Goal: Task Accomplishment & Management: Manage account settings

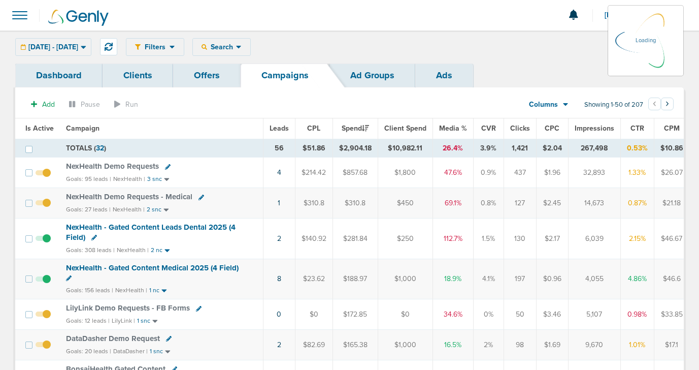
click at [72, 47] on div "[DATE] - [DATE] [DATE] [DATE] Last 7 Days Last 14 Days This Month Last Month Th…" at bounding box center [53, 47] width 76 height 18
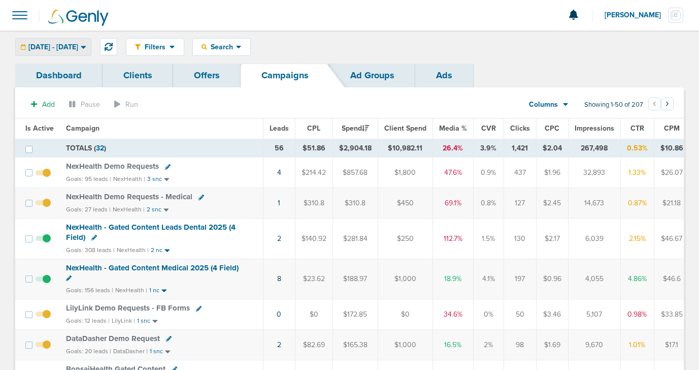
click at [63, 47] on span "[DATE] - [DATE]" at bounding box center [53, 47] width 50 height 7
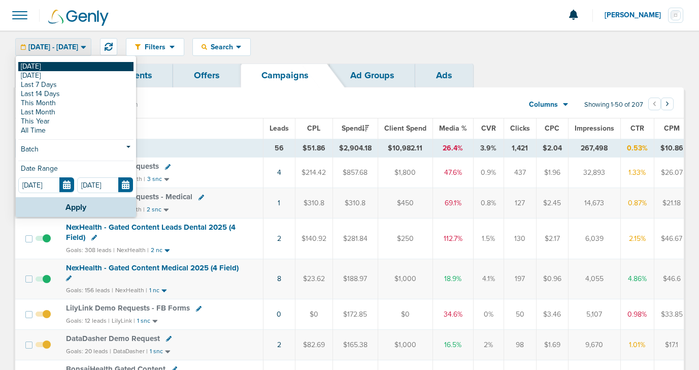
click at [83, 66] on link "[DATE]" at bounding box center [75, 66] width 115 height 9
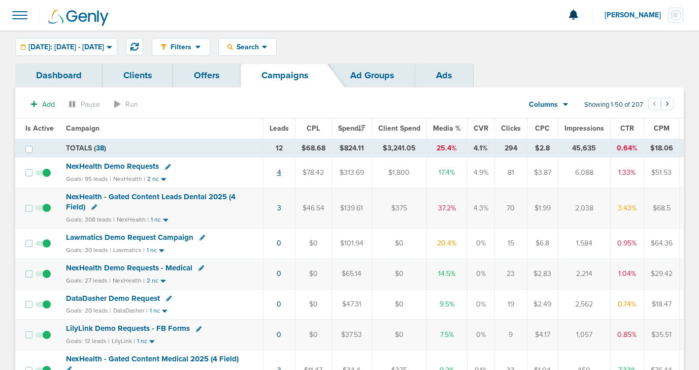
click at [278, 172] on link "4" at bounding box center [279, 172] width 4 height 9
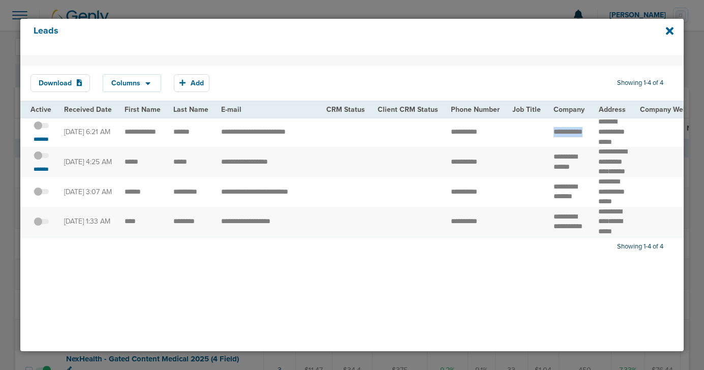
drag, startPoint x: 546, startPoint y: 127, endPoint x: 571, endPoint y: 135, distance: 27.0
click at [571, 135] on td "**********" at bounding box center [569, 132] width 45 height 30
click at [42, 139] on small "*******" at bounding box center [40, 139] width 21 height 8
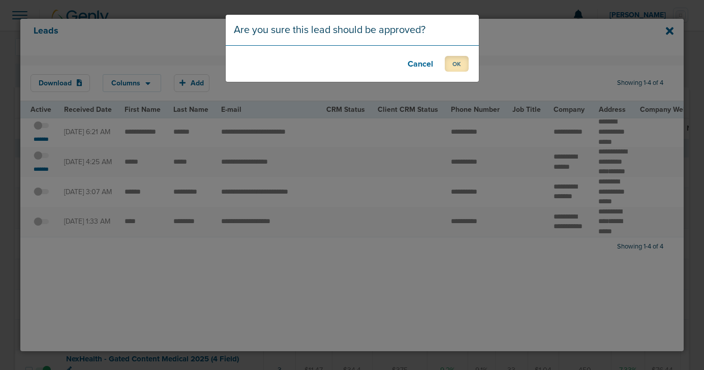
click at [445, 61] on button "OK" at bounding box center [456, 64] width 24 height 16
click at [464, 60] on button "OK" at bounding box center [456, 64] width 24 height 16
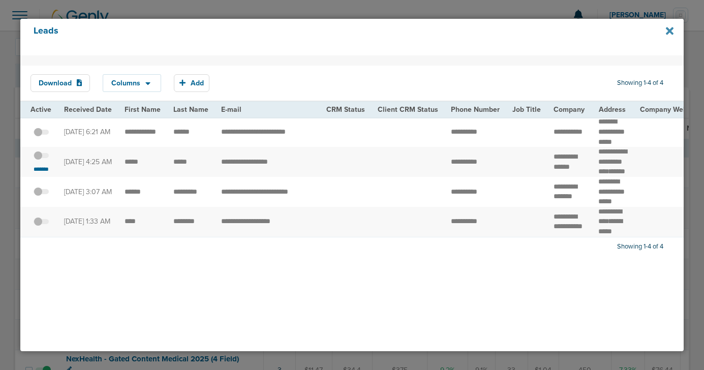
click at [670, 28] on icon at bounding box center [669, 30] width 8 height 11
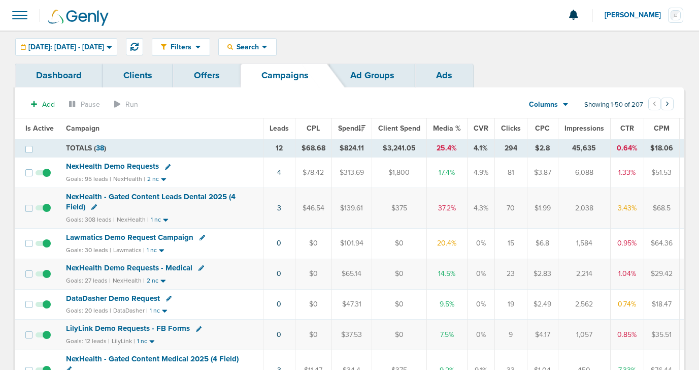
click at [131, 168] on span "NexHealth Demo Requests" at bounding box center [112, 166] width 93 height 9
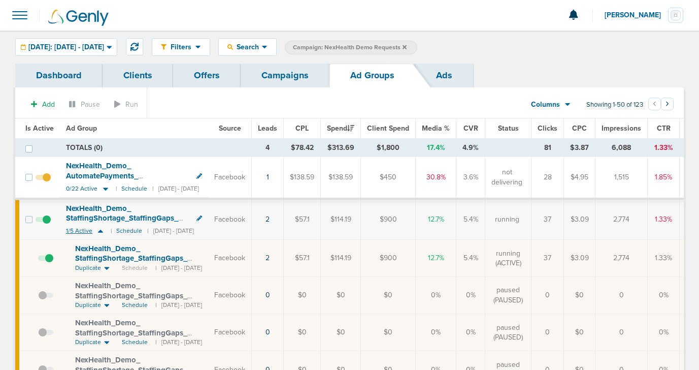
click at [99, 232] on icon at bounding box center [100, 231] width 5 height 3
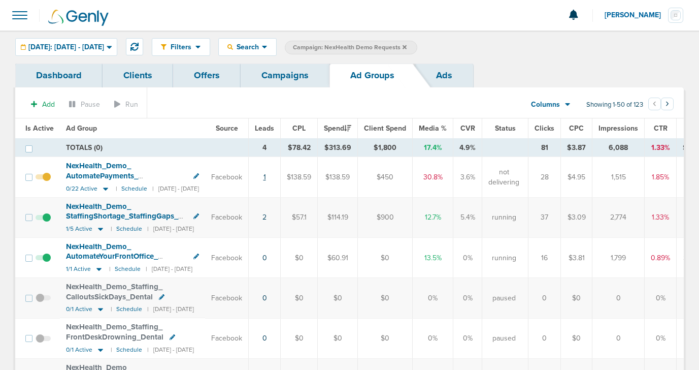
click at [266, 176] on link "1" at bounding box center [265, 177] width 3 height 9
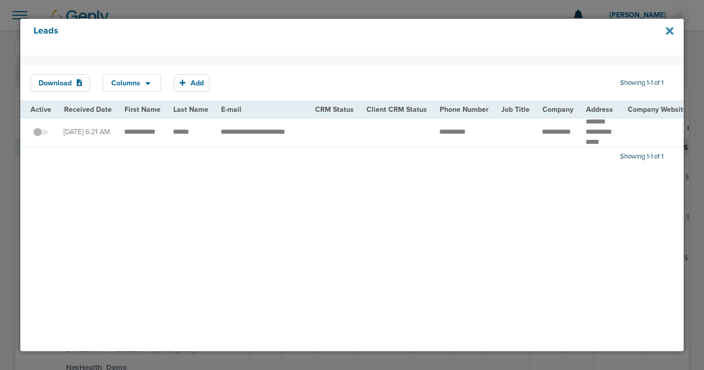
click at [671, 31] on icon at bounding box center [669, 31] width 8 height 8
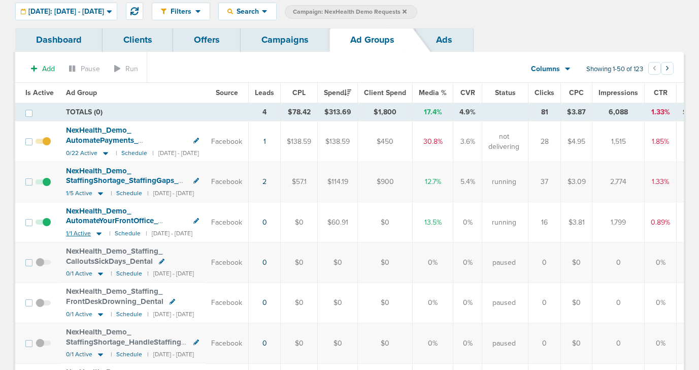
click at [98, 233] on icon at bounding box center [99, 233] width 5 height 3
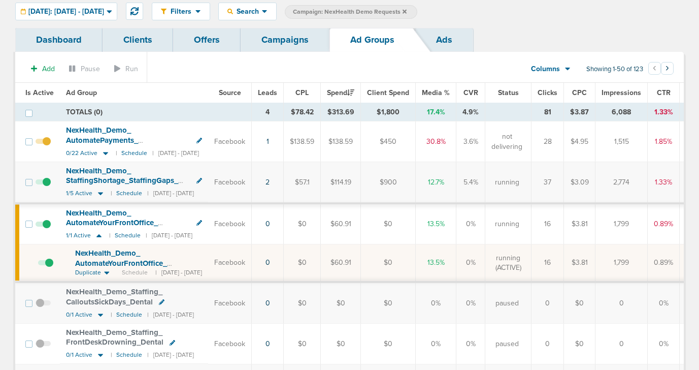
click at [115, 261] on span "NexHealth_ Demo_ AutomateYourFrontOffice_ EliminateTasksFall_ Dental_ [DATE]?id…" at bounding box center [135, 267] width 121 height 39
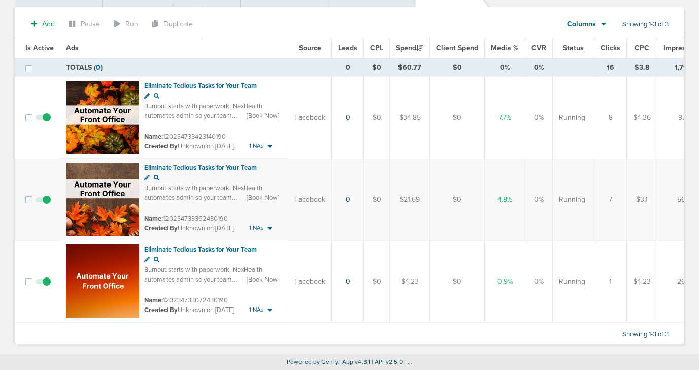
click at [45, 122] on span at bounding box center [43, 122] width 15 height 0
click at [43, 120] on input "checkbox" at bounding box center [43, 120] width 0 height 0
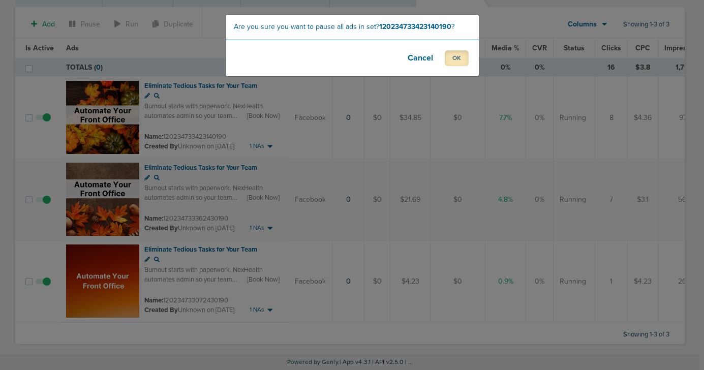
click at [448, 61] on button "OK" at bounding box center [456, 58] width 24 height 16
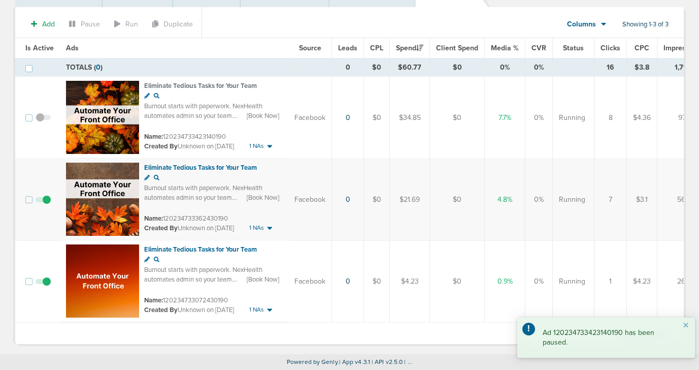
click at [46, 286] on span at bounding box center [43, 286] width 15 height 0
click at [43, 283] on input "checkbox" at bounding box center [43, 283] width 0 height 0
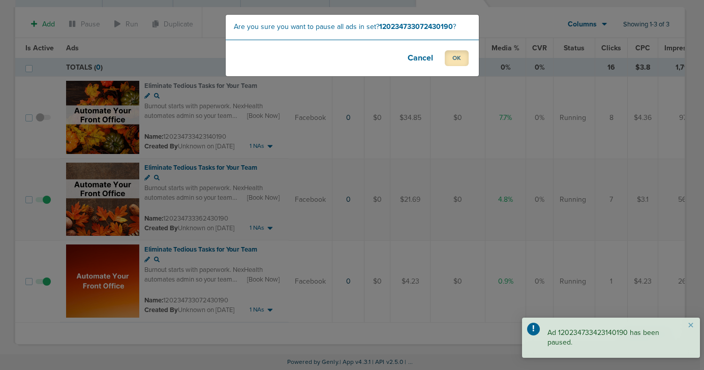
click at [449, 59] on button "OK" at bounding box center [456, 58] width 24 height 16
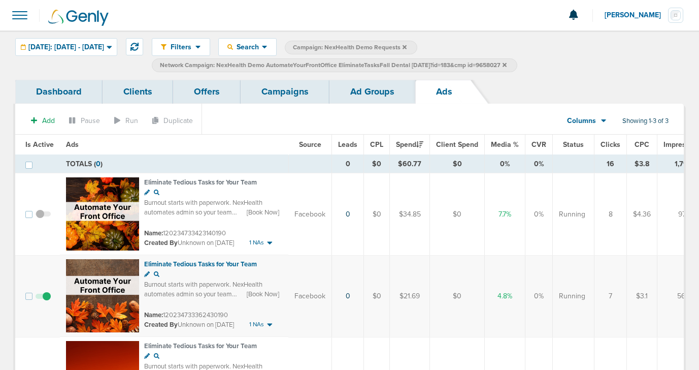
click at [354, 90] on link "Ad Groups" at bounding box center [373, 92] width 86 height 24
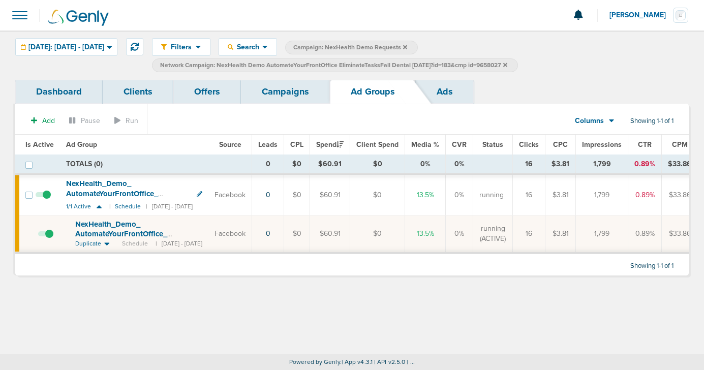
click at [297, 91] on link "Campaigns" at bounding box center [285, 92] width 89 height 24
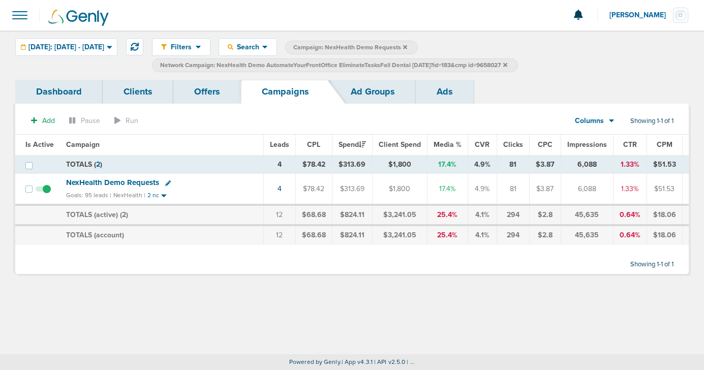
click at [518, 64] on label "Network Campaign: NexHealth Demo AutomateYourFrontOffice EliminateTasksFall Den…" at bounding box center [335, 65] width 366 height 14
click at [507, 63] on icon at bounding box center [505, 64] width 4 height 4
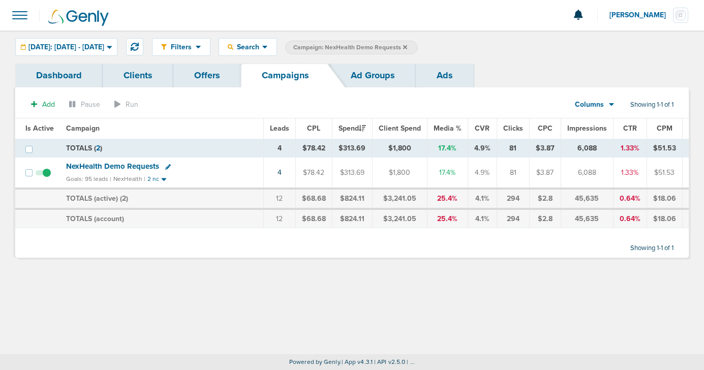
click at [407, 47] on icon at bounding box center [405, 47] width 4 height 6
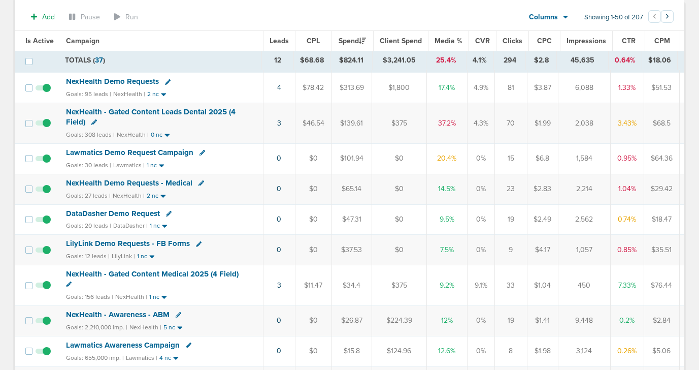
scroll to position [90, 0]
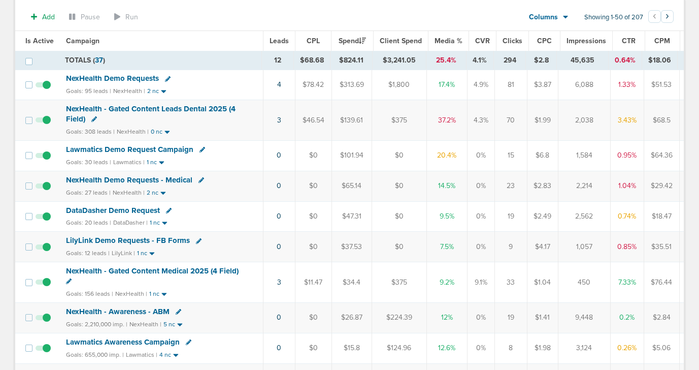
click at [161, 148] on span "Lawmatics Demo Request Campaign" at bounding box center [129, 149] width 127 height 9
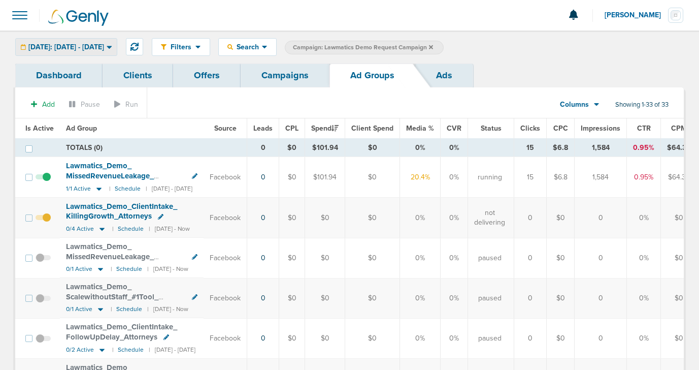
click at [58, 50] on span "[DATE]: [DATE] - [DATE]" at bounding box center [66, 47] width 76 height 7
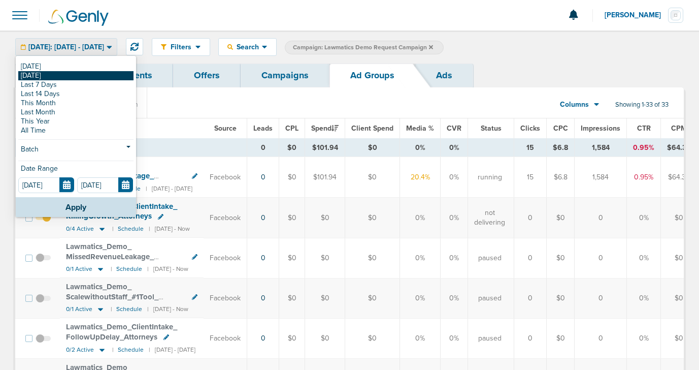
click at [58, 73] on link "[DATE]" at bounding box center [75, 75] width 115 height 9
type input "[DATE]"
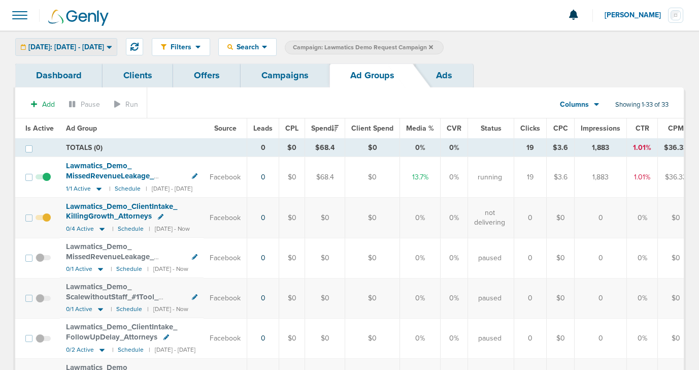
click at [62, 44] on span "[DATE]: [DATE] - [DATE]" at bounding box center [66, 47] width 76 height 7
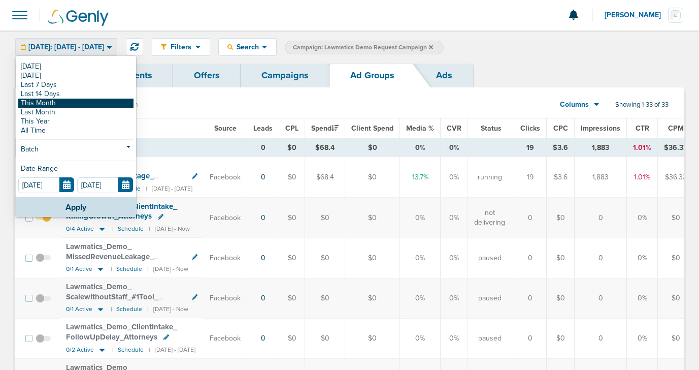
click at [57, 103] on link "This Month" at bounding box center [75, 103] width 115 height 9
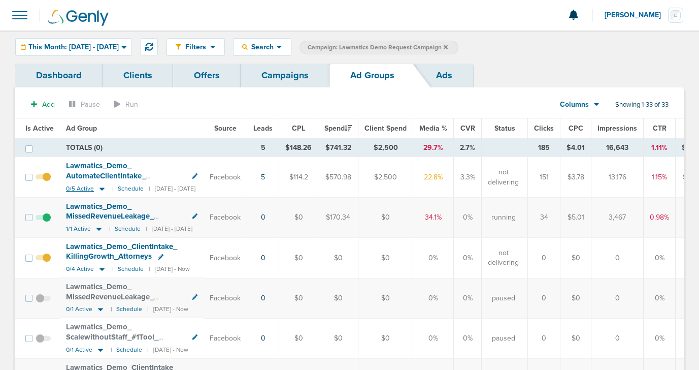
click at [101, 187] on icon at bounding box center [102, 188] width 5 height 3
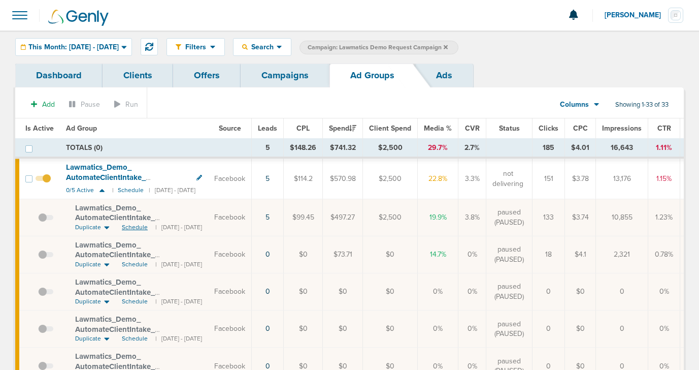
click at [130, 229] on span "Schedule" at bounding box center [135, 227] width 26 height 9
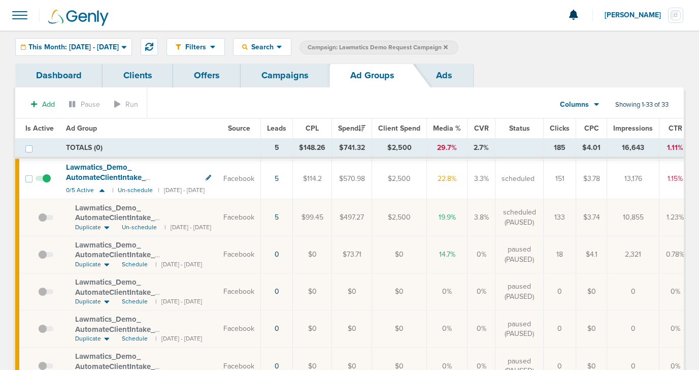
click at [42, 222] on span at bounding box center [45, 222] width 15 height 0
click at [38, 219] on input "checkbox" at bounding box center [38, 219] width 0 height 0
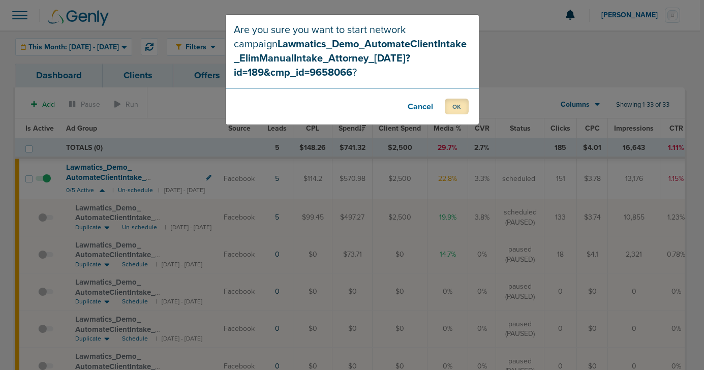
click at [458, 107] on button "OK" at bounding box center [456, 107] width 24 height 16
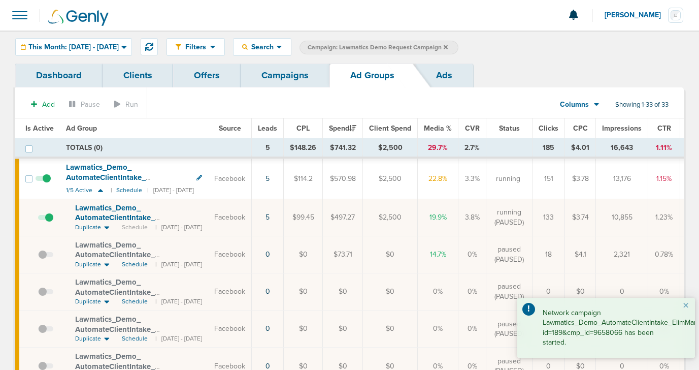
click at [293, 81] on link "Campaigns" at bounding box center [285, 75] width 89 height 24
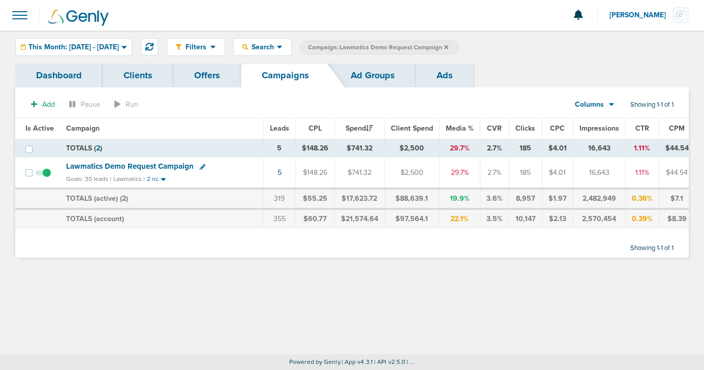
click at [448, 47] on icon at bounding box center [446, 47] width 4 height 4
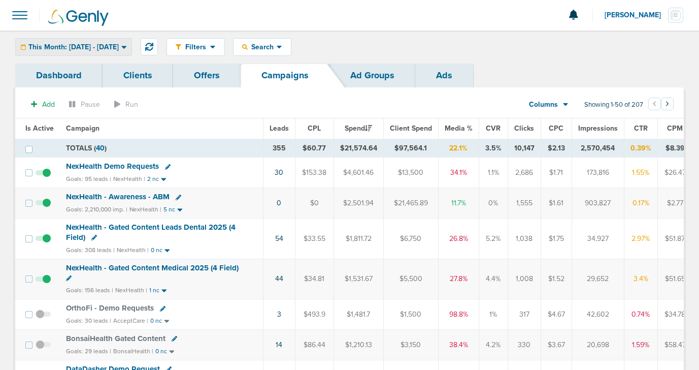
click at [87, 44] on span "This Month: [DATE] - [DATE]" at bounding box center [73, 47] width 90 height 7
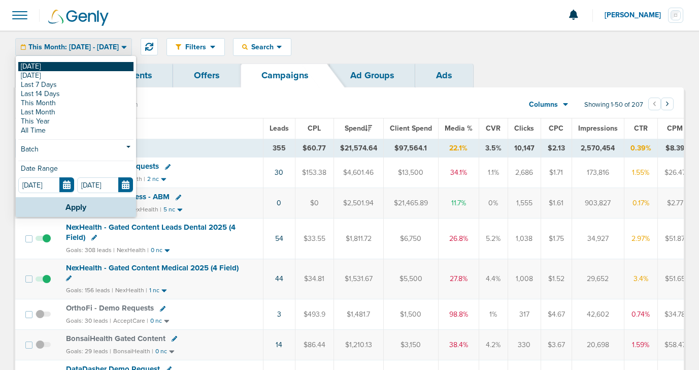
click at [83, 69] on link "[DATE]" at bounding box center [75, 66] width 115 height 9
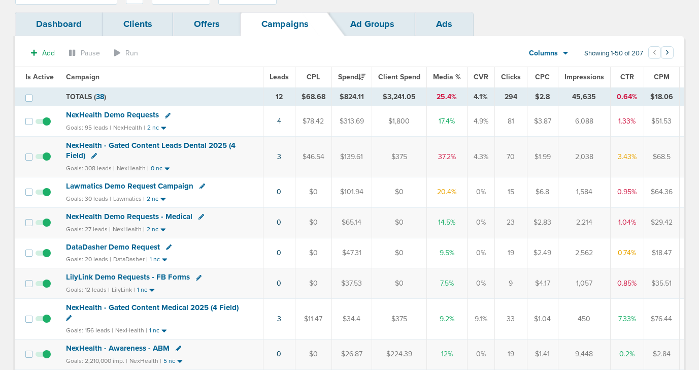
scroll to position [79, 0]
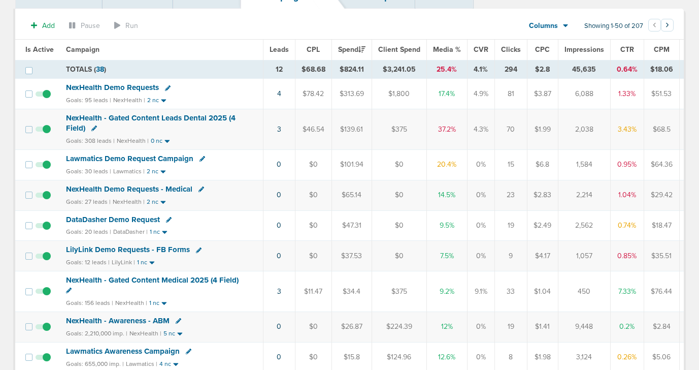
click at [141, 218] on span "DataDasher Demo Request" at bounding box center [113, 219] width 94 height 9
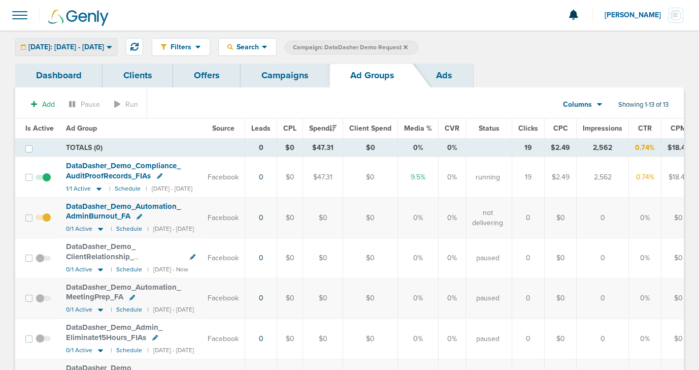
click at [95, 49] on span "[DATE]: [DATE] - [DATE]" at bounding box center [66, 47] width 76 height 7
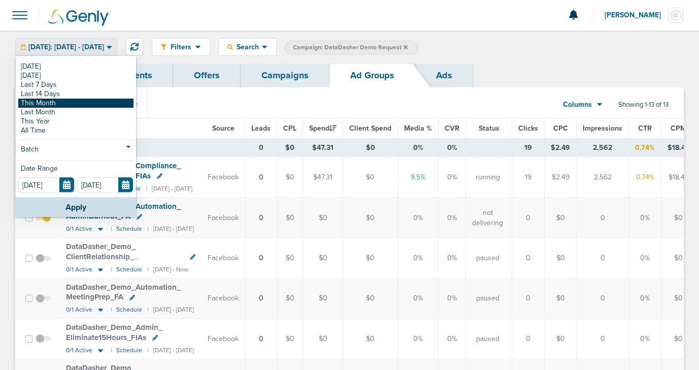
click at [78, 102] on link "This Month" at bounding box center [75, 103] width 115 height 9
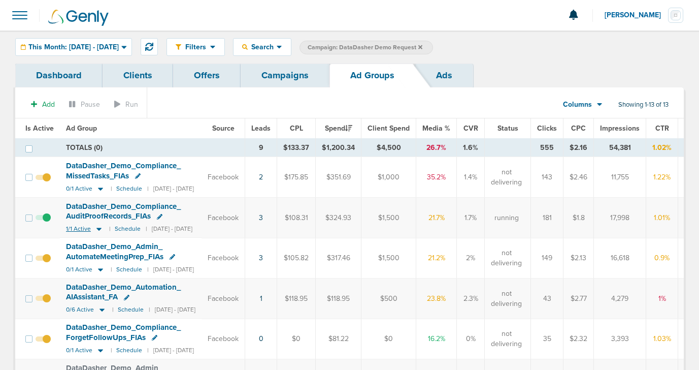
click at [97, 228] on icon at bounding box center [99, 229] width 5 height 3
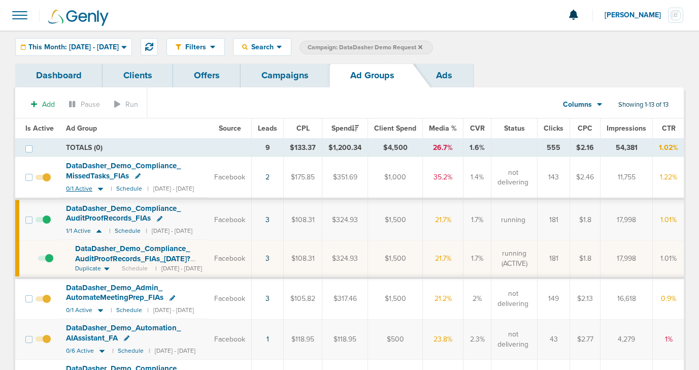
click at [100, 187] on icon at bounding box center [100, 188] width 5 height 3
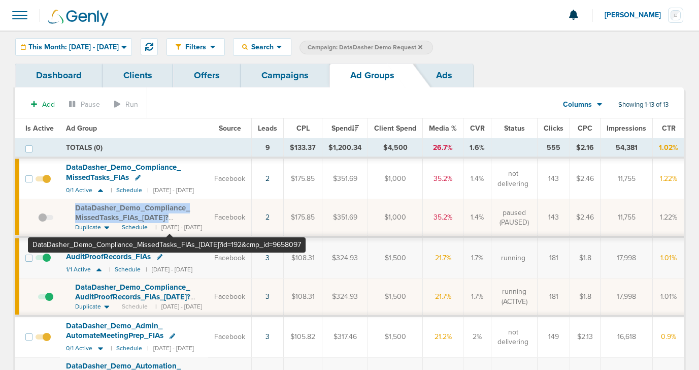
drag, startPoint x: 72, startPoint y: 204, endPoint x: 170, endPoint y: 219, distance: 98.8
click at [170, 219] on td "DataDasher_ Demo_ Compliance_ MissedTasks_ FIAs_ [DATE]?id=192&cmp_ id=9658097 …" at bounding box center [134, 218] width 148 height 38
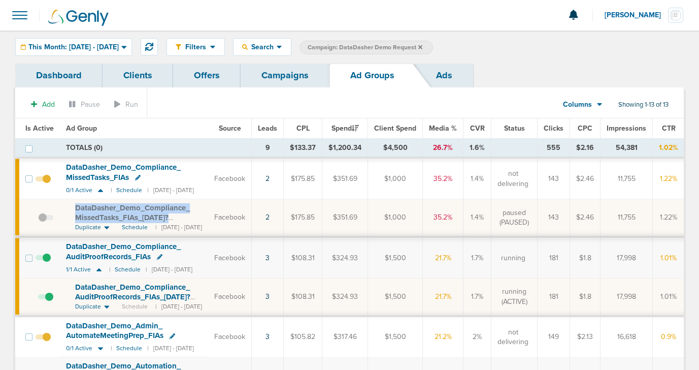
copy span "DataDasher_ Demo_ Compliance_ MissedTasks_ FIAs_ [DATE]"
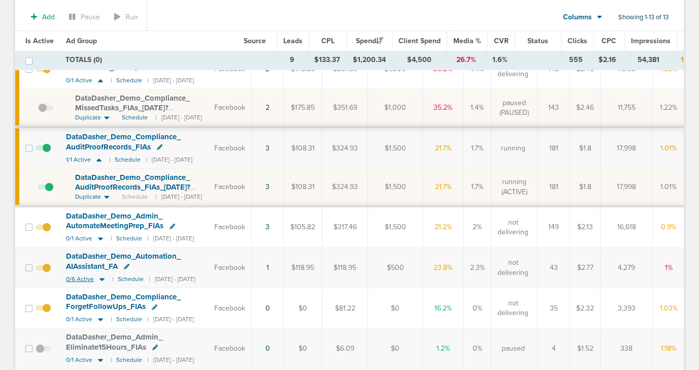
click at [101, 280] on icon at bounding box center [102, 279] width 10 height 9
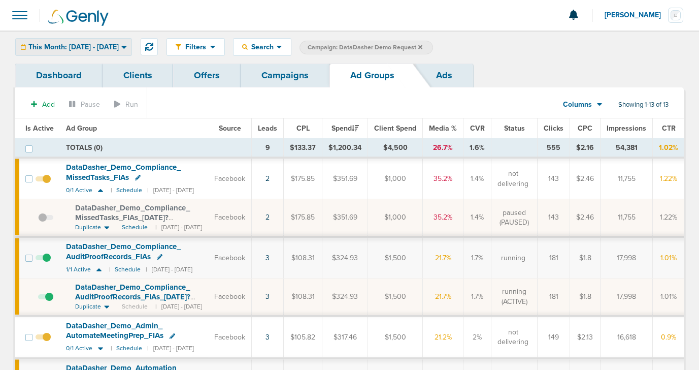
click at [69, 50] on span "This Month: [DATE] - [DATE]" at bounding box center [73, 47] width 90 height 7
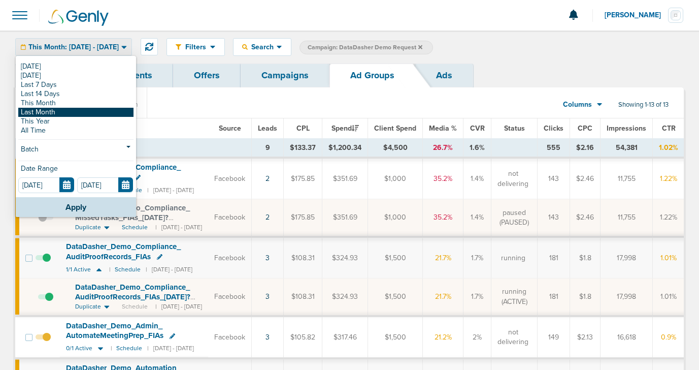
click at [51, 114] on link "Last Month" at bounding box center [75, 112] width 115 height 9
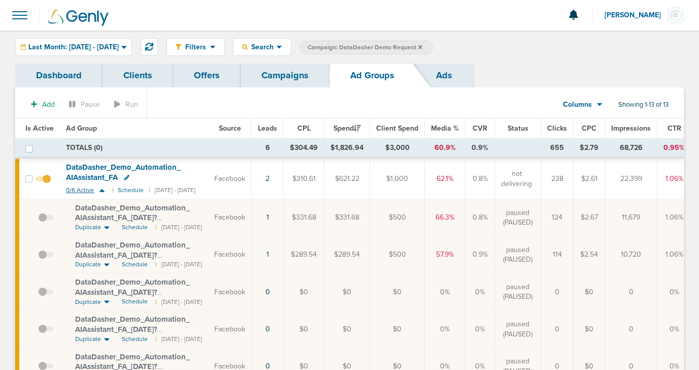
click at [102, 191] on icon at bounding box center [102, 190] width 5 height 3
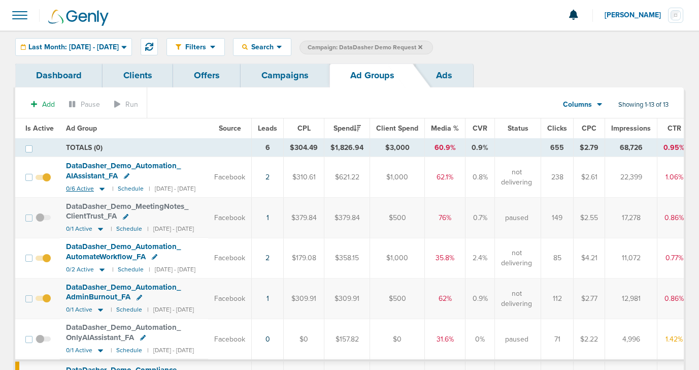
click at [102, 191] on icon at bounding box center [102, 188] width 10 height 9
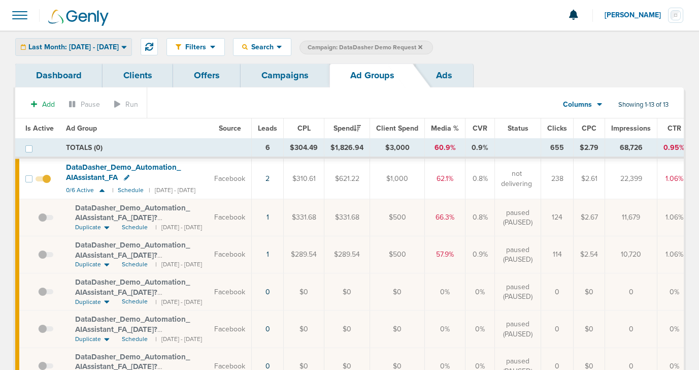
click at [119, 46] on span "Last Month: [DATE] - [DATE]" at bounding box center [73, 47] width 90 height 7
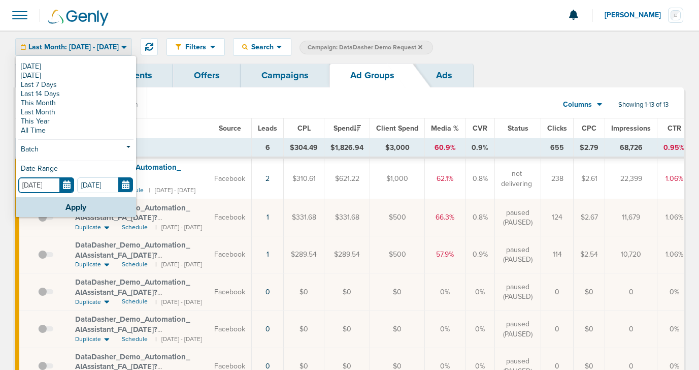
click at [64, 184] on input "[DATE]" at bounding box center [46, 185] width 56 height 16
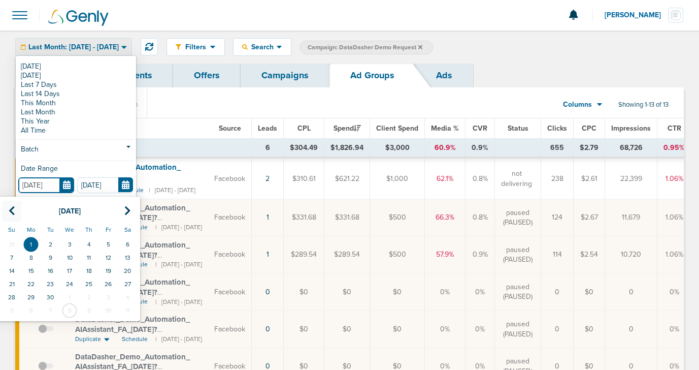
click at [9, 208] on icon at bounding box center [12, 211] width 7 height 10
click at [106, 245] on td "1" at bounding box center [108, 244] width 19 height 13
type input "[DATE]"
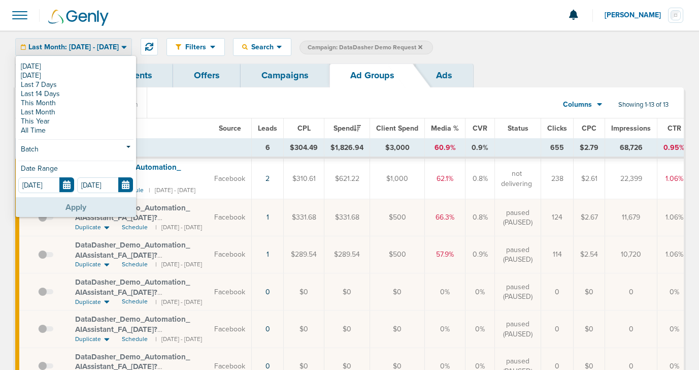
click at [102, 204] on button "Apply" at bounding box center [76, 207] width 120 height 20
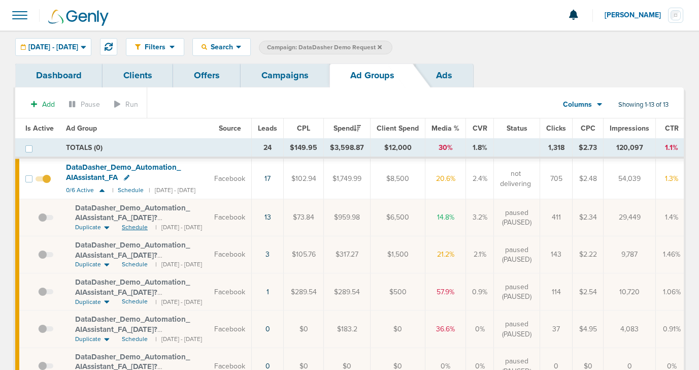
click at [130, 227] on span "Schedule" at bounding box center [135, 227] width 26 height 9
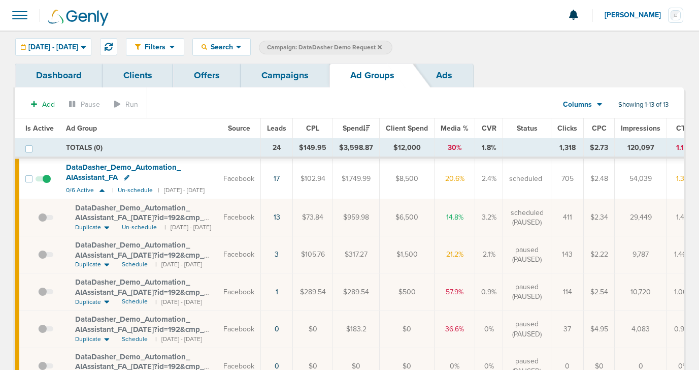
click at [277, 82] on link "Campaigns" at bounding box center [285, 75] width 89 height 24
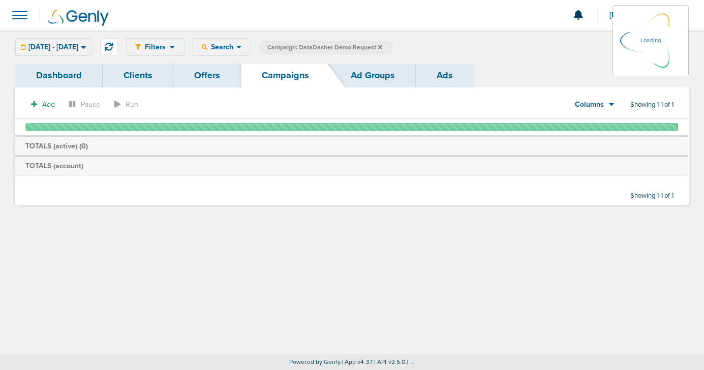
click at [382, 45] on icon at bounding box center [380, 47] width 4 height 6
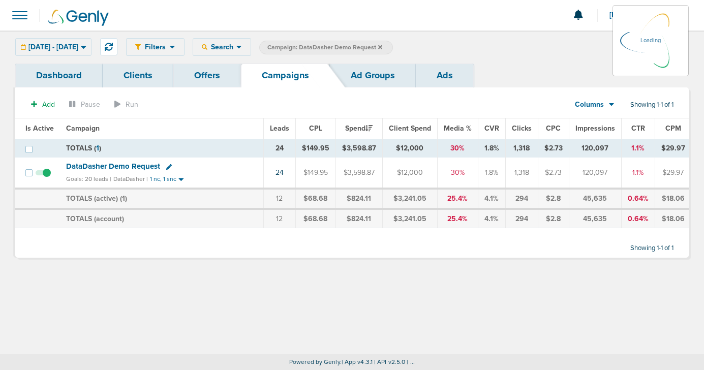
click at [382, 46] on icon at bounding box center [380, 47] width 4 height 4
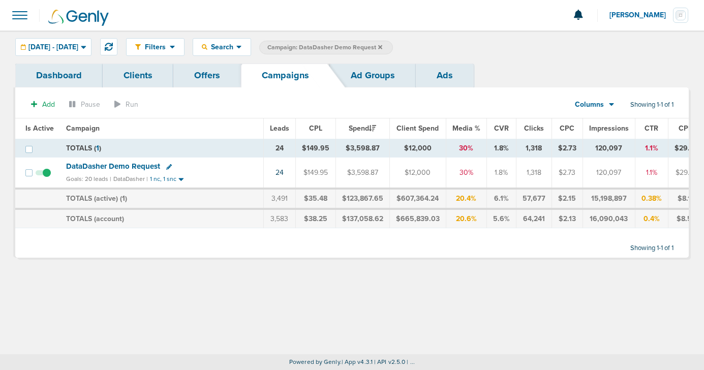
click at [166, 166] on icon at bounding box center [169, 167] width 6 height 6
select select
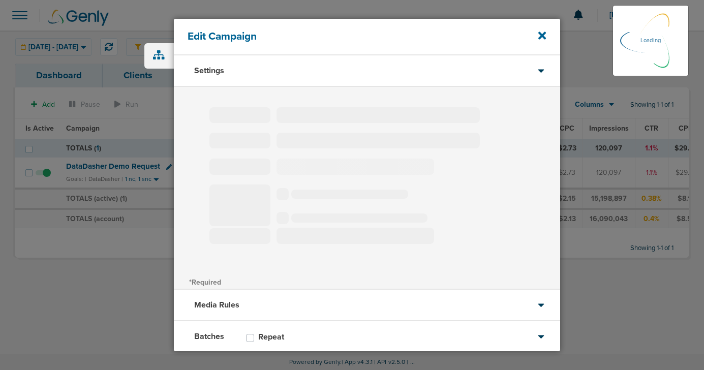
type input "DataDasher Demo Request"
select select "Leads"
radio input "true"
select select "readOnly"
select select "1"
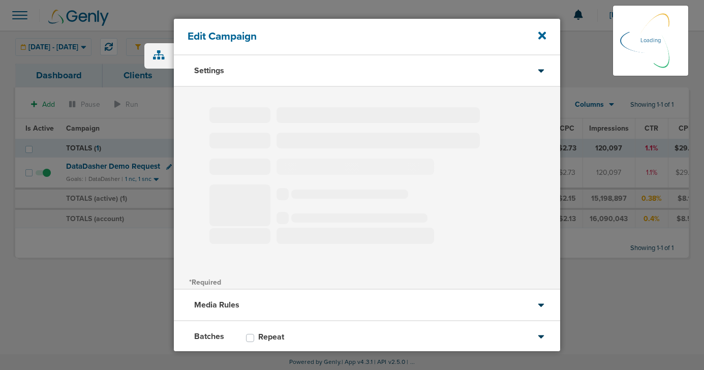
select select "1"
select select "2"
select select "3"
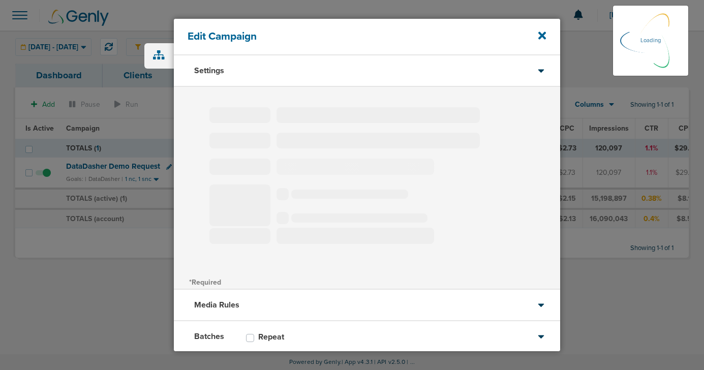
select select "4"
select select "6"
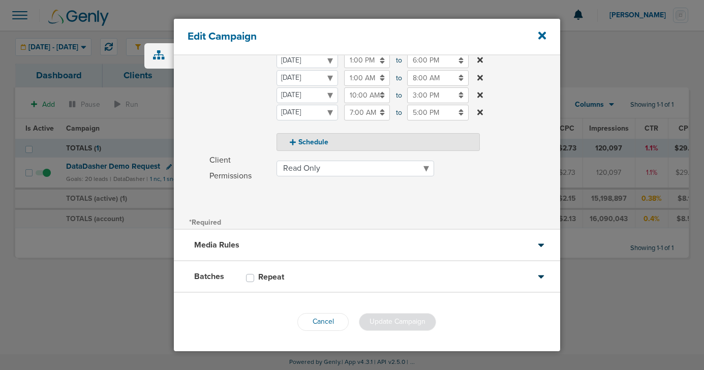
click at [326, 286] on div "Batches Repeat" at bounding box center [367, 276] width 386 height 31
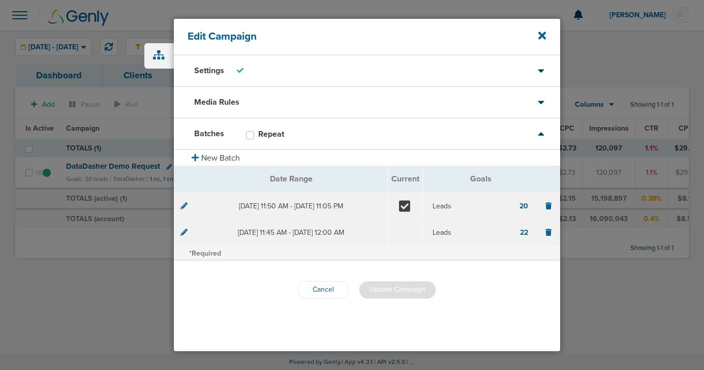
click at [331, 102] on div "Media Rules" at bounding box center [367, 102] width 386 height 31
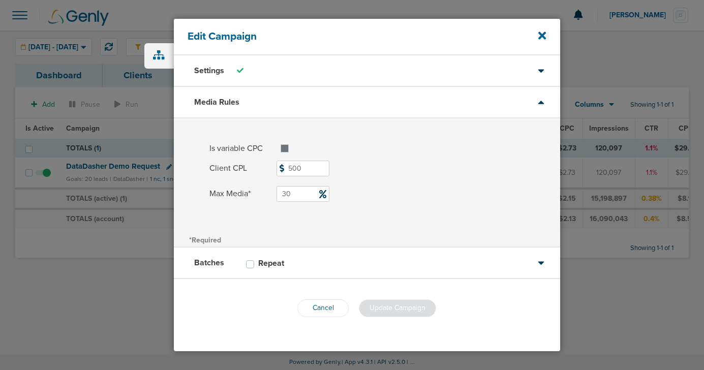
drag, startPoint x: 295, startPoint y: 197, endPoint x: 276, endPoint y: 194, distance: 19.0
click at [276, 194] on input "30" at bounding box center [302, 194] width 53 height 16
type input "25"
click at [406, 308] on span "Update Campaign" at bounding box center [397, 307] width 56 height 9
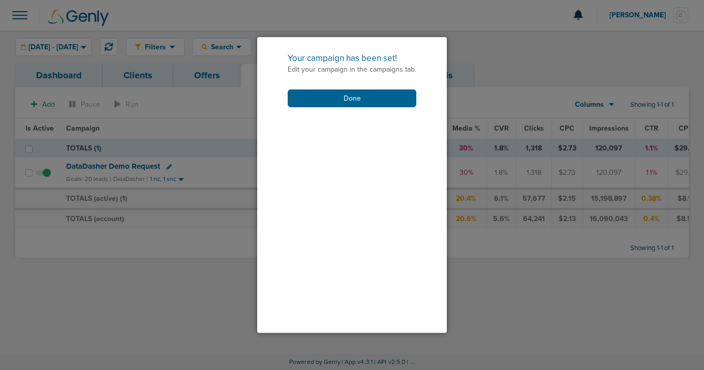
click at [344, 88] on div "Your campaign has been set! Edit your campaign in the campaigns tab. Done" at bounding box center [351, 79] width 189 height 85
click at [344, 97] on button "Done" at bounding box center [352, 98] width 129 height 18
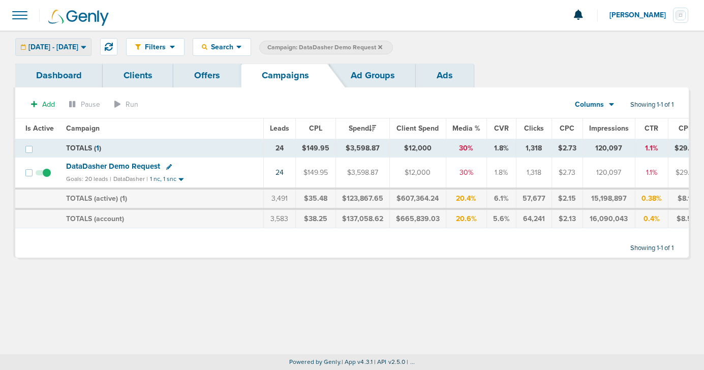
click at [39, 46] on span "[DATE] - [DATE]" at bounding box center [53, 47] width 50 height 7
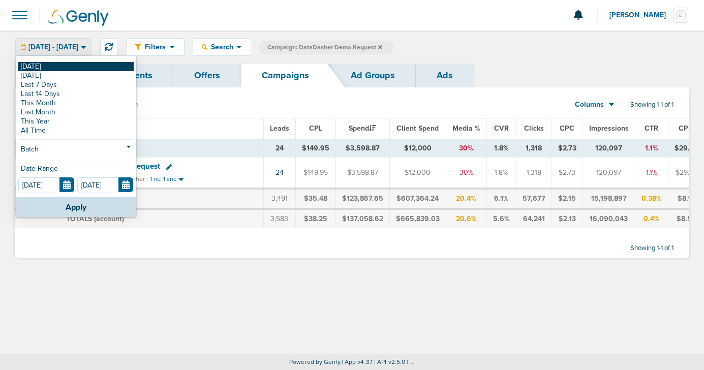
click at [46, 68] on link "[DATE]" at bounding box center [75, 66] width 115 height 9
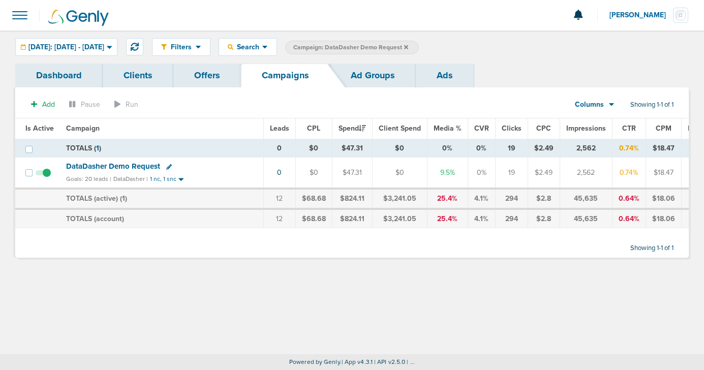
click at [141, 165] on span "DataDasher Demo Request" at bounding box center [113, 166] width 94 height 9
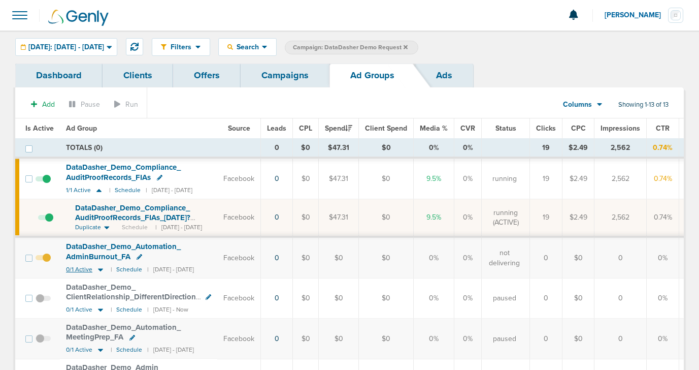
click at [98, 269] on icon at bounding box center [100, 269] width 5 height 3
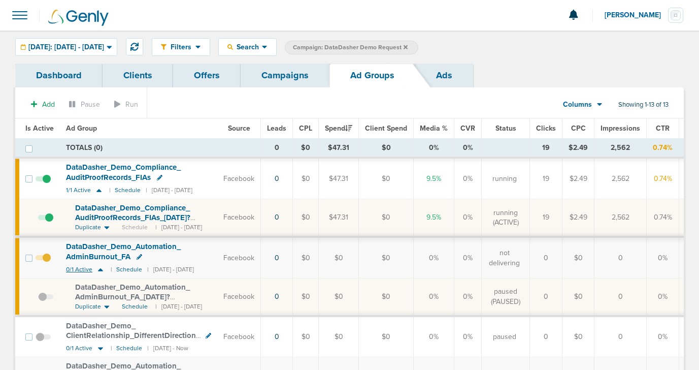
click at [98, 269] on icon at bounding box center [100, 269] width 5 height 3
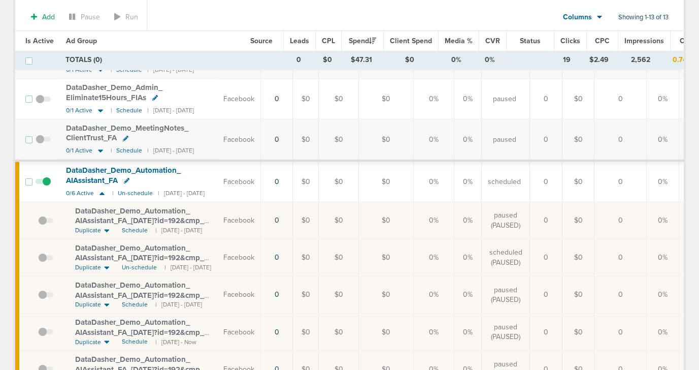
scroll to position [284, 0]
click at [43, 261] on span at bounding box center [45, 261] width 15 height 0
click at [38, 258] on input "checkbox" at bounding box center [38, 258] width 0 height 0
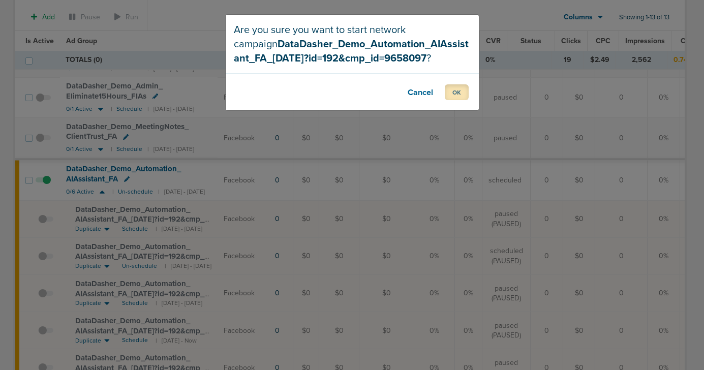
click at [460, 92] on button "OK" at bounding box center [456, 92] width 24 height 16
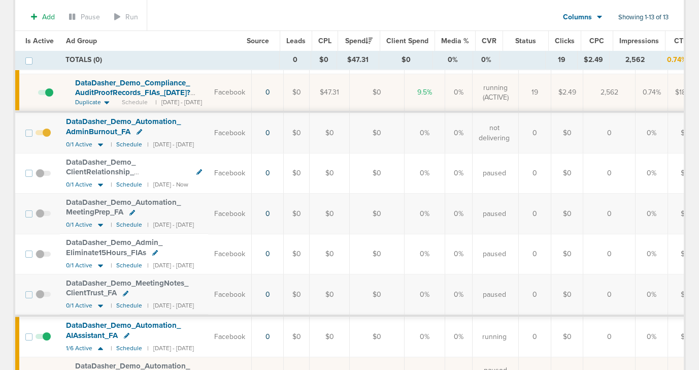
scroll to position [0, 0]
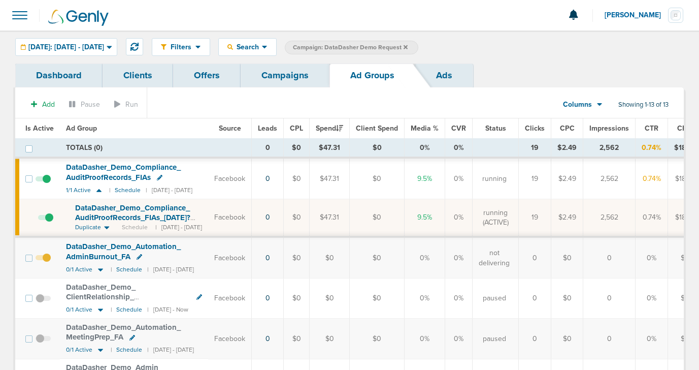
click at [278, 76] on link "Campaigns" at bounding box center [285, 75] width 89 height 24
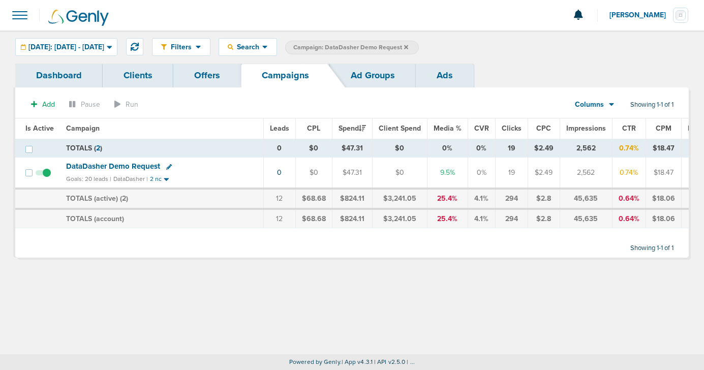
click at [117, 166] on span "DataDasher Demo Request" at bounding box center [113, 166] width 94 height 9
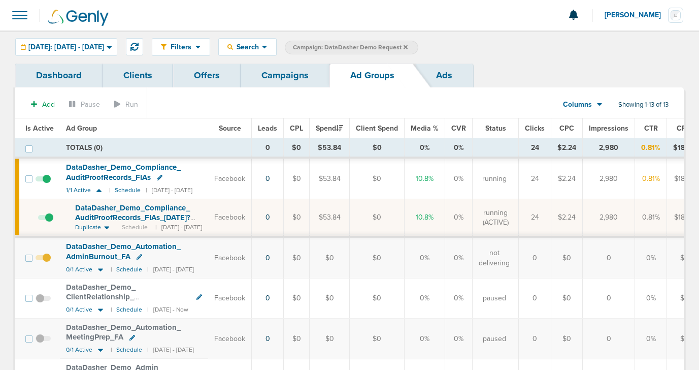
click at [279, 75] on link "Campaigns" at bounding box center [285, 75] width 89 height 24
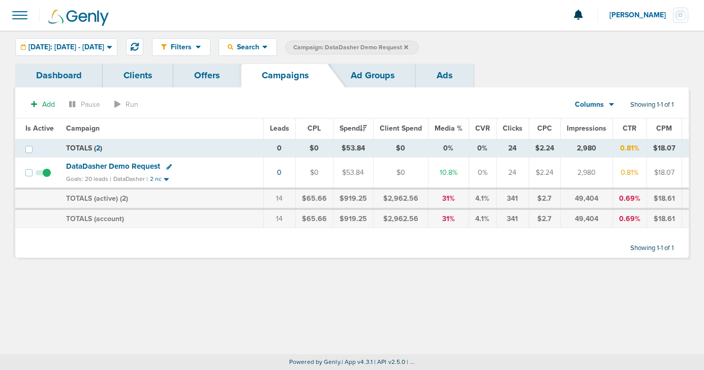
click at [408, 46] on icon at bounding box center [406, 47] width 4 height 6
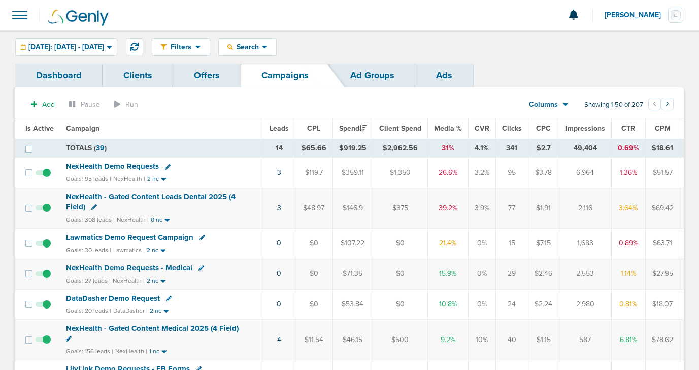
click at [142, 167] on span "NexHealth Demo Requests" at bounding box center [112, 166] width 93 height 9
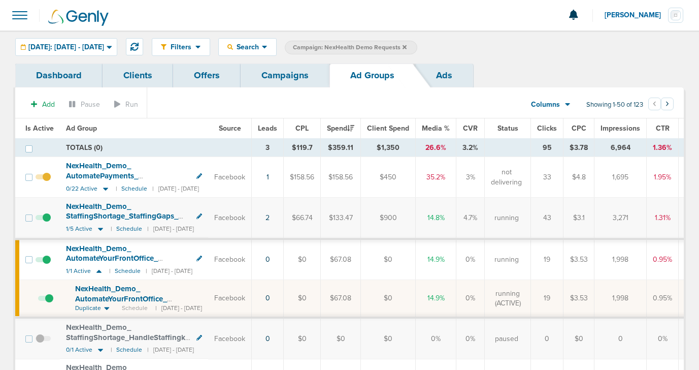
click at [99, 271] on icon at bounding box center [99, 271] width 5 height 3
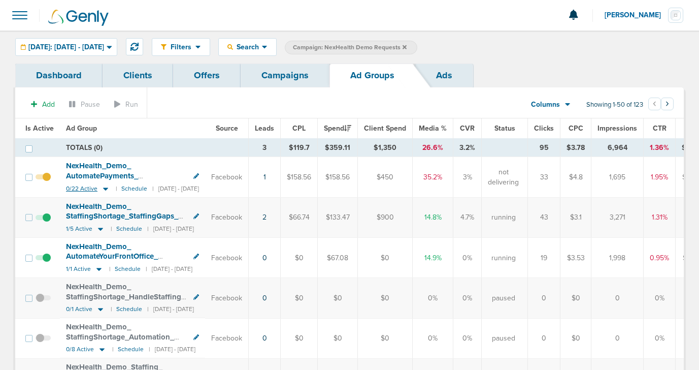
click at [105, 188] on icon at bounding box center [105, 188] width 5 height 3
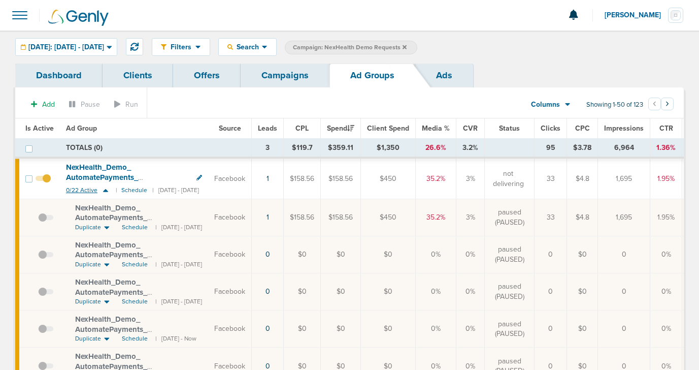
click at [105, 188] on icon at bounding box center [106, 190] width 10 height 9
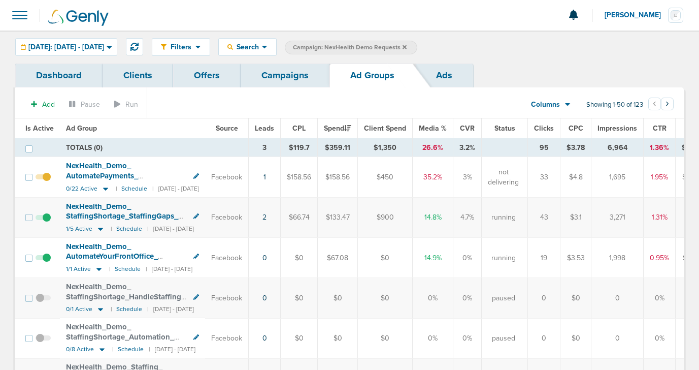
click at [46, 182] on span at bounding box center [43, 182] width 15 height 0
click at [43, 179] on input "checkbox" at bounding box center [43, 179] width 0 height 0
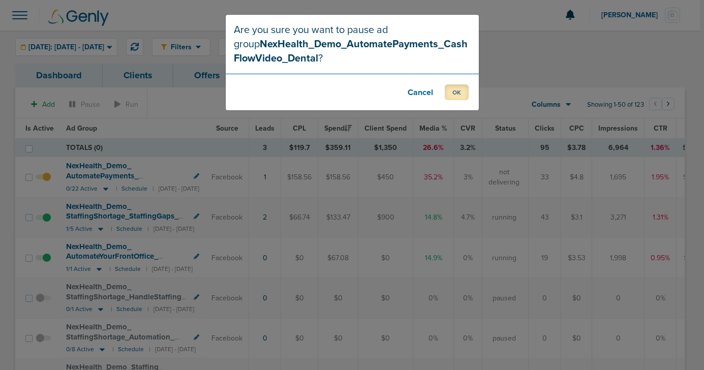
click at [459, 95] on button "OK" at bounding box center [456, 92] width 24 height 16
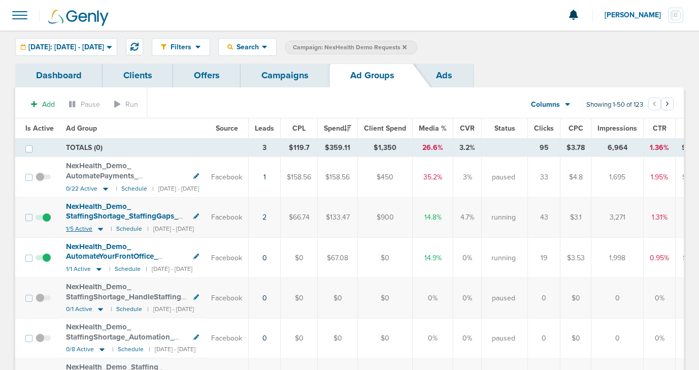
click at [100, 229] on icon at bounding box center [100, 229] width 5 height 3
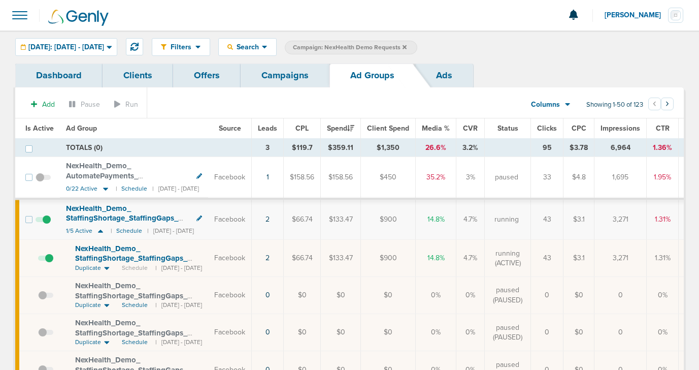
click at [121, 259] on span "NexHealth_ Demo_ StaffingShortage_ StaffingGaps_ Dental_ [DATE]?id=183&cmp_ id=…" at bounding box center [131, 263] width 112 height 39
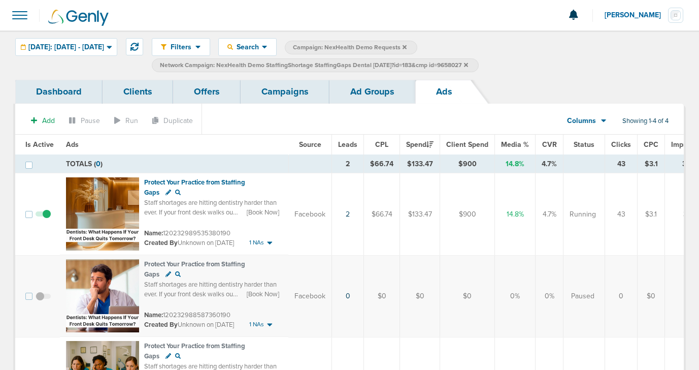
click at [348, 92] on link "Ad Groups" at bounding box center [373, 92] width 86 height 24
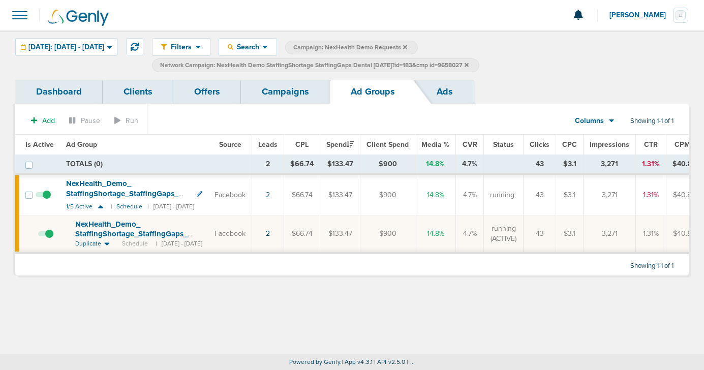
click at [278, 95] on link "Campaigns" at bounding box center [285, 92] width 89 height 24
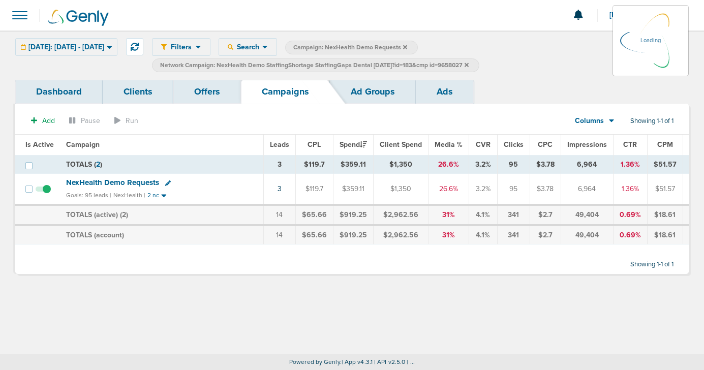
click at [468, 65] on icon at bounding box center [466, 65] width 4 height 6
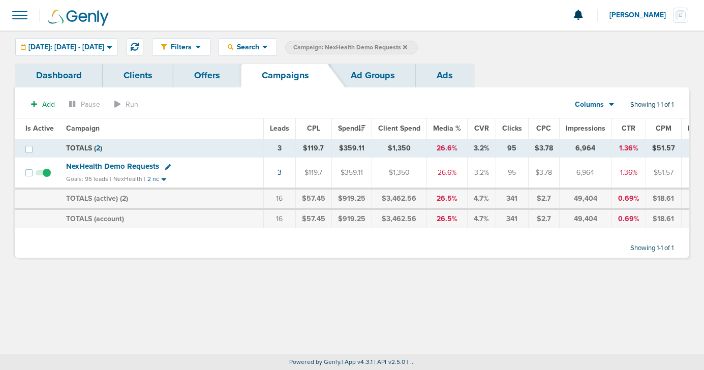
click at [407, 46] on icon at bounding box center [405, 47] width 4 height 4
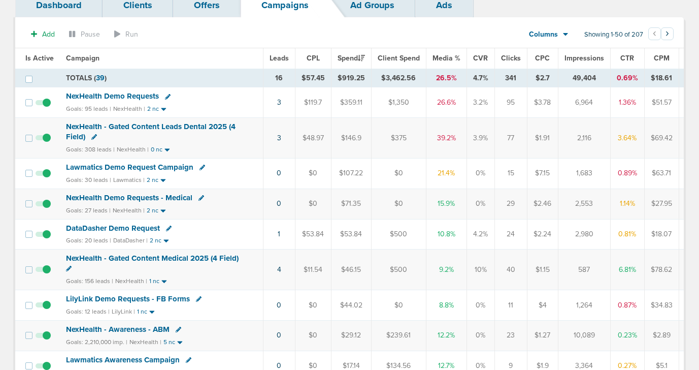
scroll to position [71, 0]
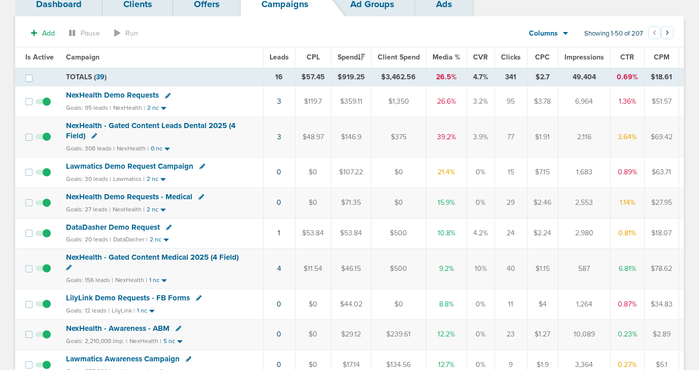
click at [168, 126] on span "NexHealth - Gated Content Leads Dental 2025 (4 Field)" at bounding box center [151, 130] width 170 height 19
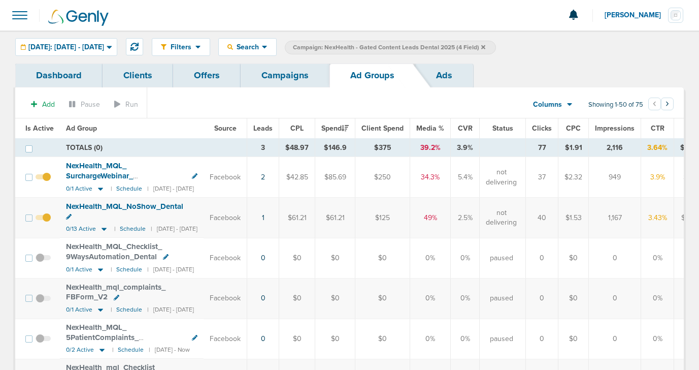
click at [291, 78] on link "Campaigns" at bounding box center [285, 75] width 89 height 24
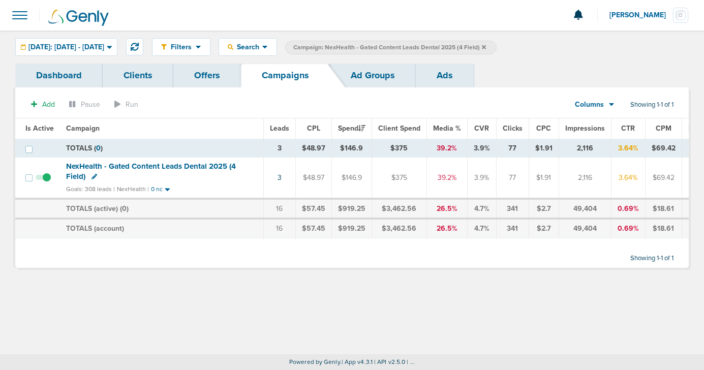
click at [486, 46] on icon at bounding box center [484, 47] width 4 height 6
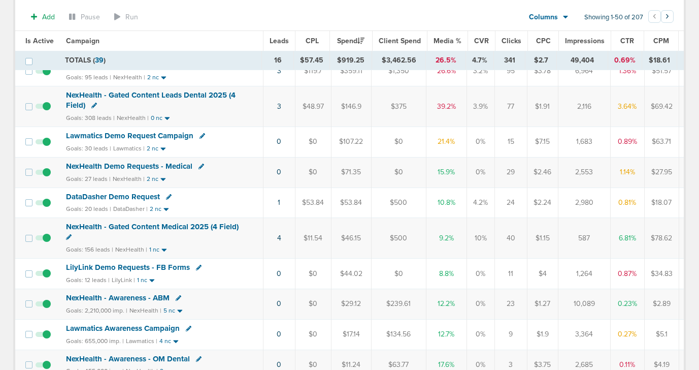
scroll to position [104, 0]
click at [157, 138] on span "Lawmatics Demo Request Campaign" at bounding box center [129, 136] width 127 height 9
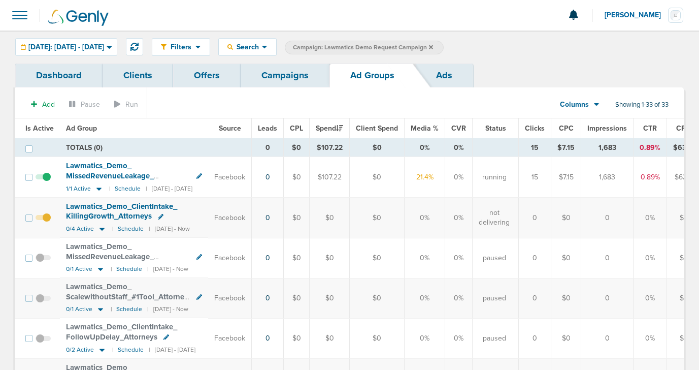
click at [288, 74] on link "Campaigns" at bounding box center [285, 75] width 89 height 24
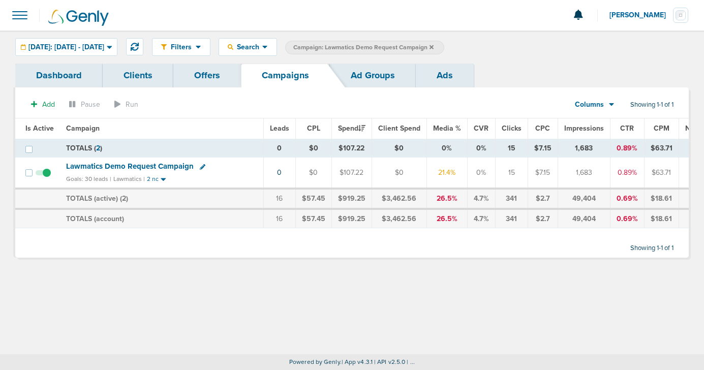
click at [433, 47] on icon at bounding box center [431, 47] width 4 height 4
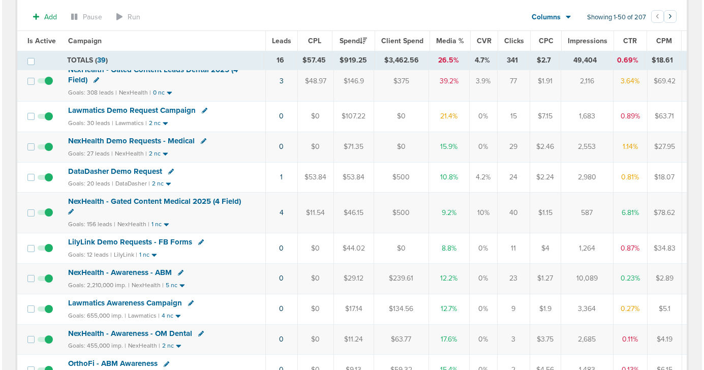
scroll to position [130, 0]
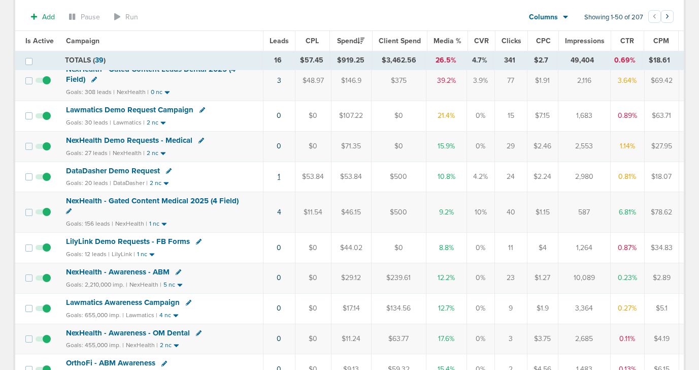
click at [278, 177] on link "1" at bounding box center [279, 176] width 3 height 9
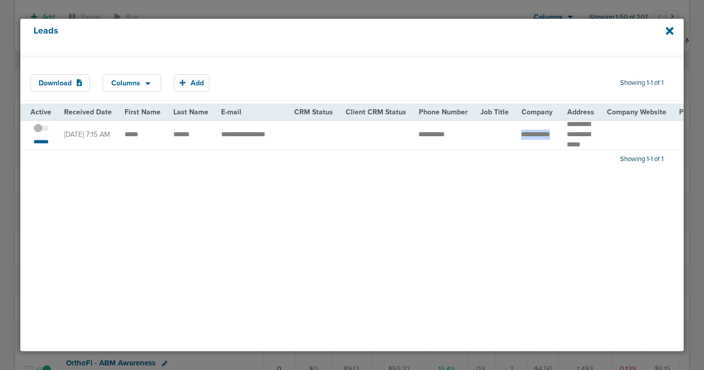
drag, startPoint x: 513, startPoint y: 134, endPoint x: 527, endPoint y: 144, distance: 18.2
click at [528, 144] on td "**********" at bounding box center [538, 134] width 46 height 30
copy td "*"
drag, startPoint x: 121, startPoint y: 141, endPoint x: 194, endPoint y: 139, distance: 72.2
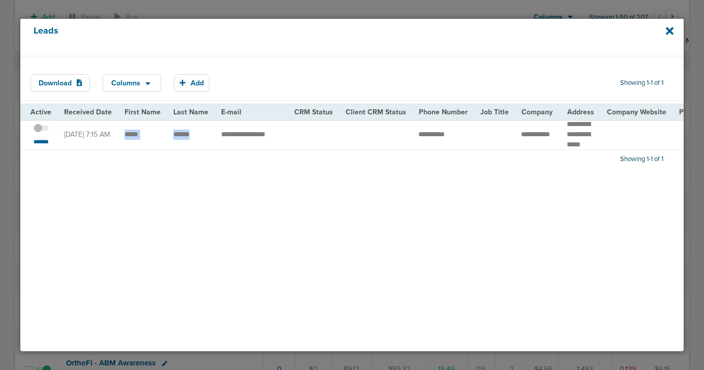
copy tr
click at [36, 145] on small "*******" at bounding box center [40, 142] width 21 height 8
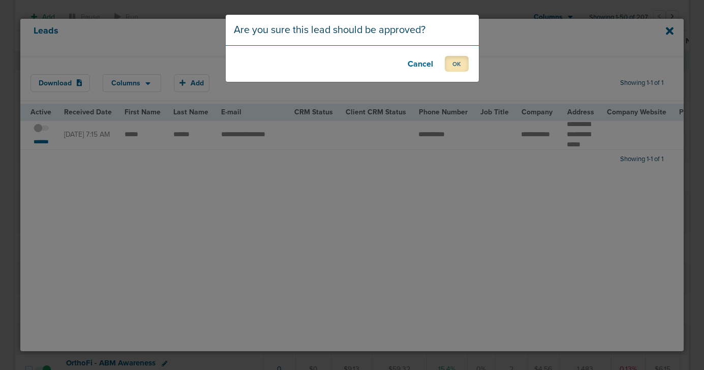
click at [456, 66] on button "OK" at bounding box center [456, 64] width 24 height 16
click at [453, 65] on button "OK" at bounding box center [456, 64] width 24 height 16
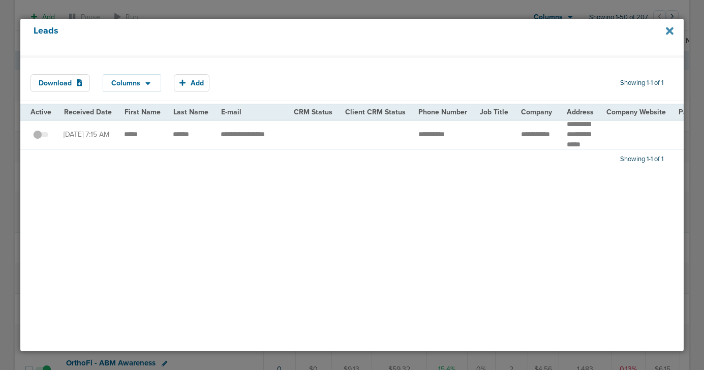
click at [669, 31] on icon at bounding box center [669, 31] width 8 height 8
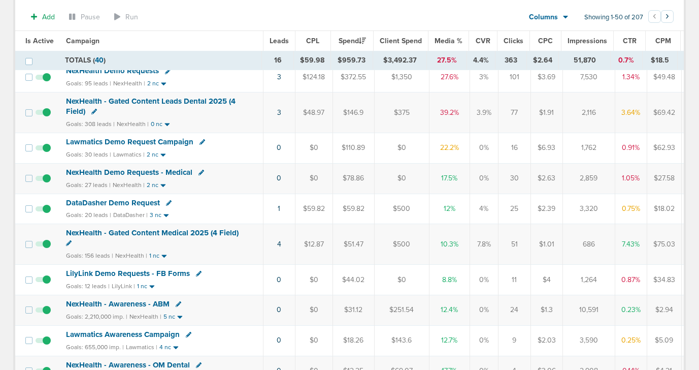
scroll to position [100, 0]
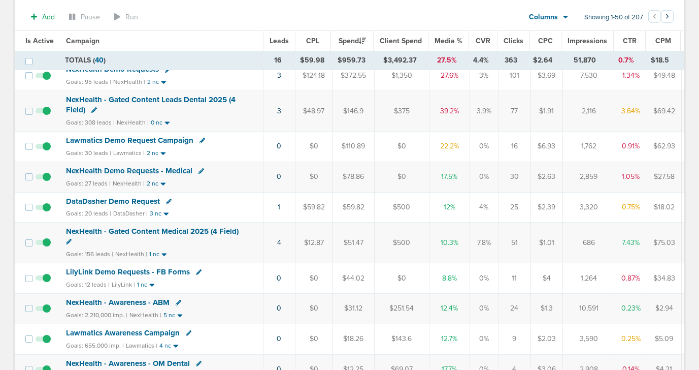
click at [135, 200] on span "DataDasher Demo Request" at bounding box center [113, 201] width 94 height 9
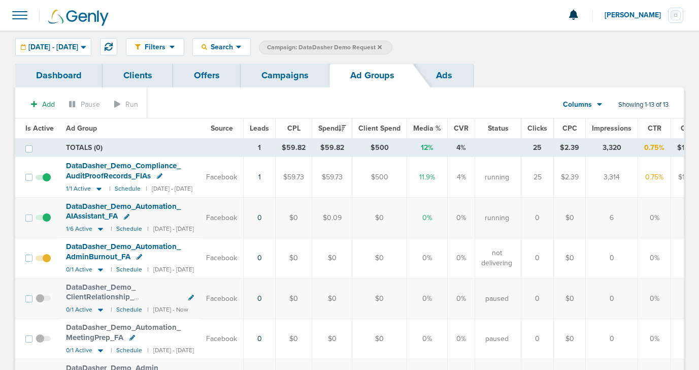
click at [280, 73] on link "Campaigns" at bounding box center [285, 75] width 89 height 24
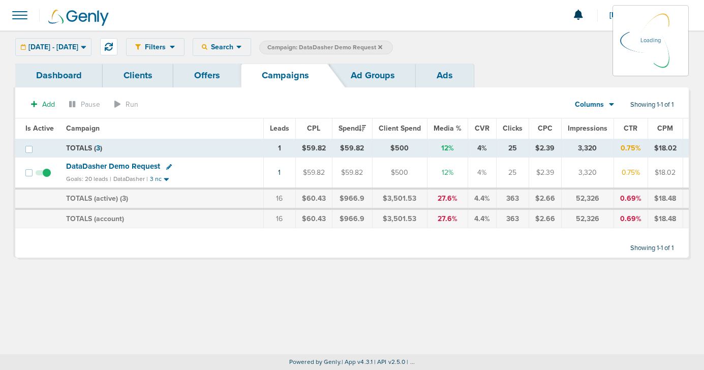
click at [393, 46] on label "Campaign: DataDasher Demo Request" at bounding box center [326, 48] width 134 height 14
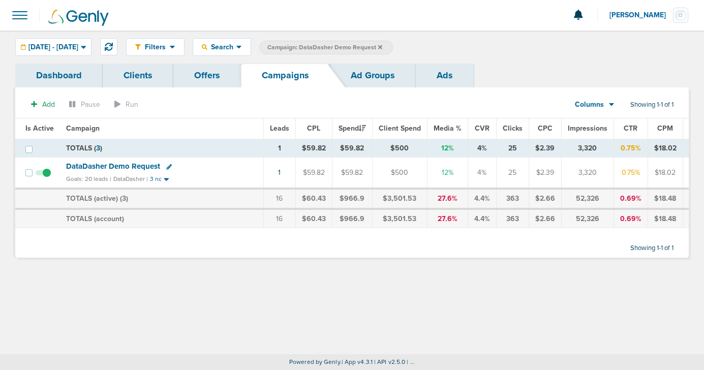
click at [382, 44] on icon at bounding box center [380, 47] width 4 height 6
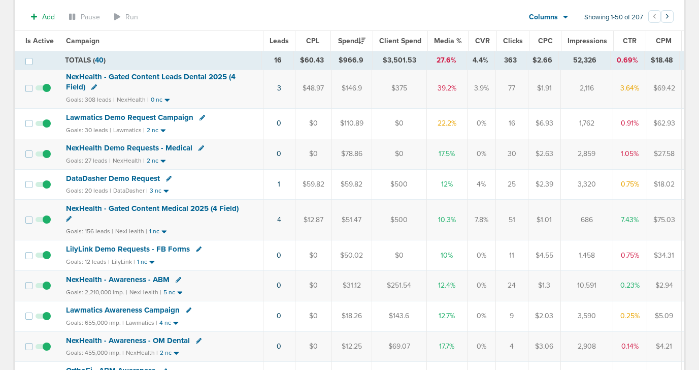
scroll to position [125, 0]
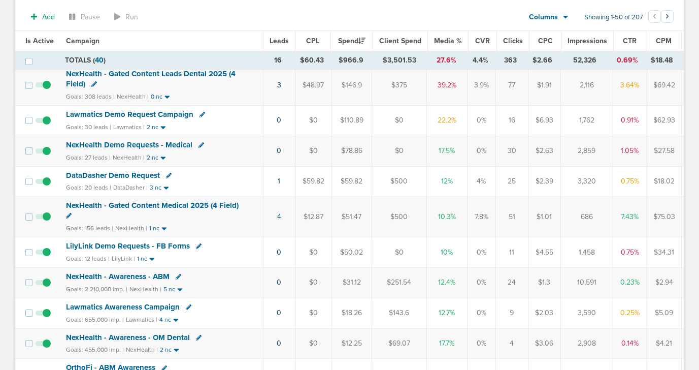
click at [201, 204] on span "NexHealth - Gated Content Medical 2025 (4 Field)" at bounding box center [152, 205] width 173 height 9
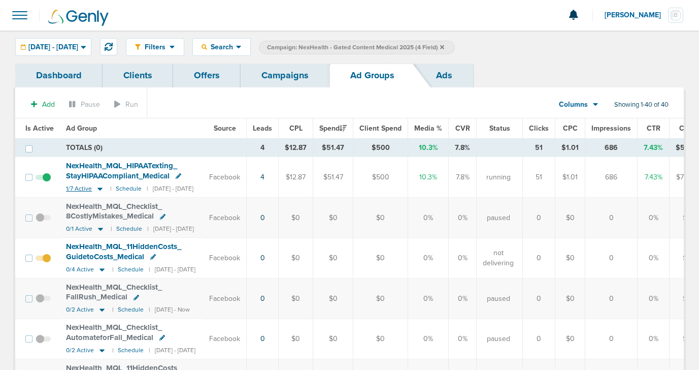
click at [101, 188] on icon at bounding box center [100, 188] width 10 height 9
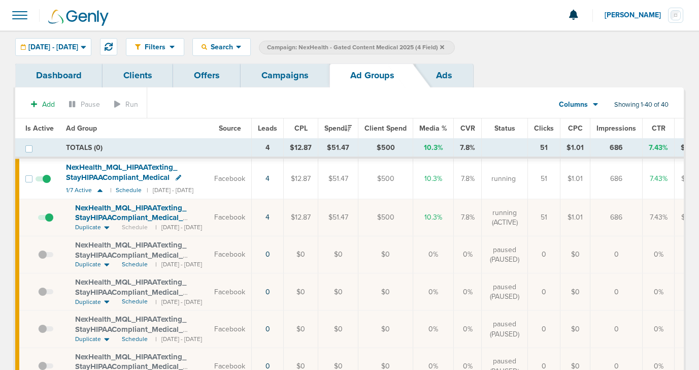
click at [290, 78] on link "Campaigns" at bounding box center [285, 75] width 89 height 24
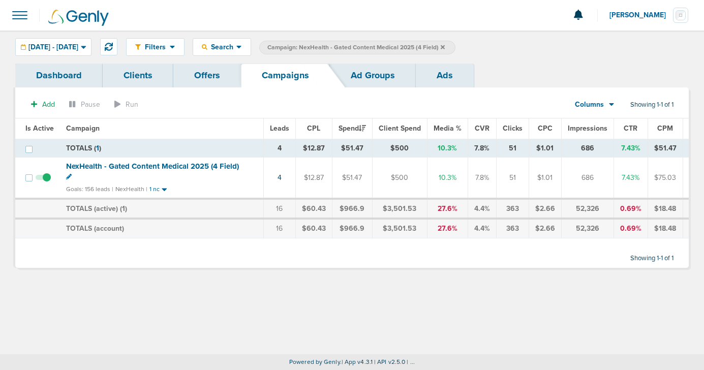
click at [444, 47] on icon at bounding box center [442, 47] width 4 height 6
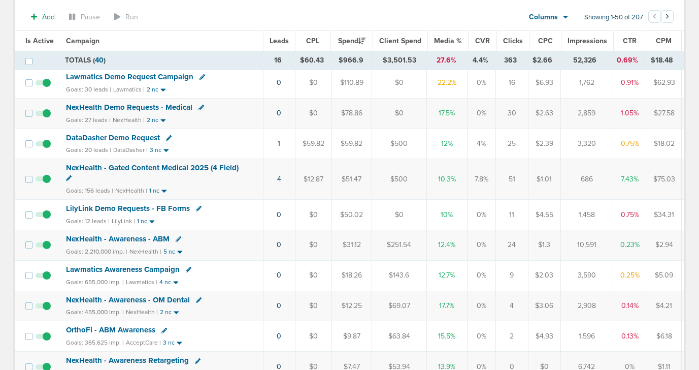
scroll to position [164, 0]
click at [166, 206] on span "LilyLink Demo Requests - FB Forms" at bounding box center [128, 207] width 124 height 9
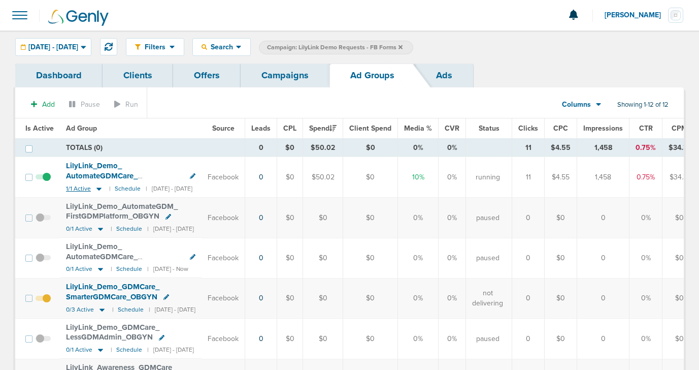
click at [99, 189] on icon at bounding box center [99, 188] width 10 height 9
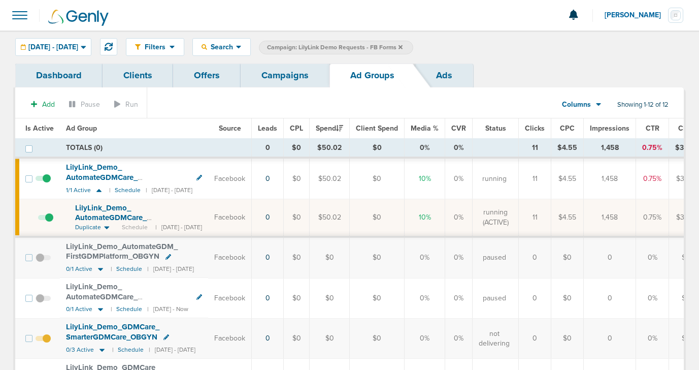
click at [99, 213] on span "LilyLink_ Demo_ AutomateGDMCare_ ReducePatientRisk_ OBs_ 10.06.25?id=190&cmp_ i…" at bounding box center [132, 222] width 114 height 39
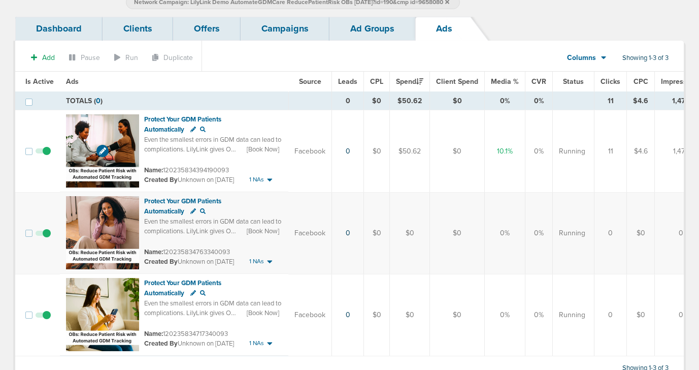
scroll to position [64, 0]
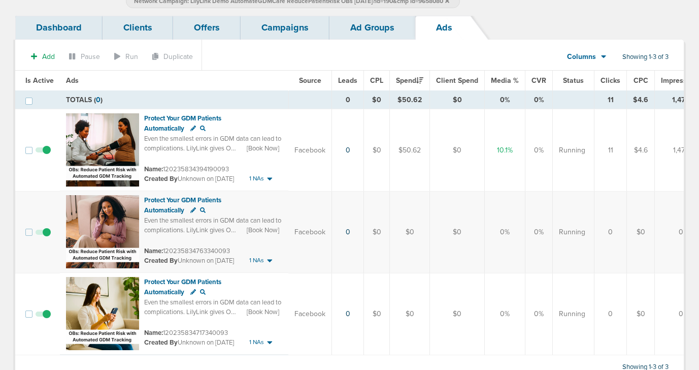
click at [366, 39] on link "Ad Groups" at bounding box center [373, 28] width 86 height 24
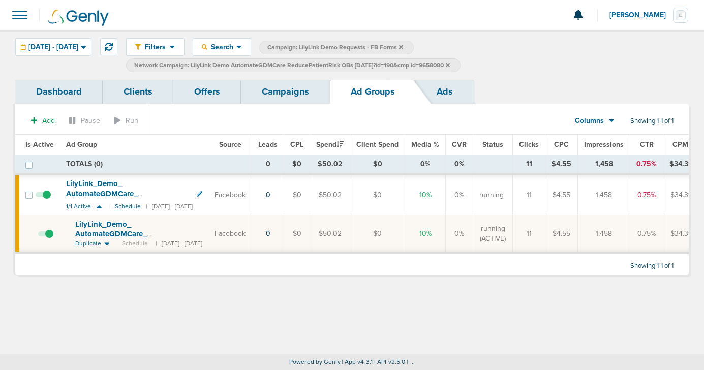
click at [278, 94] on link "Campaigns" at bounding box center [285, 92] width 89 height 24
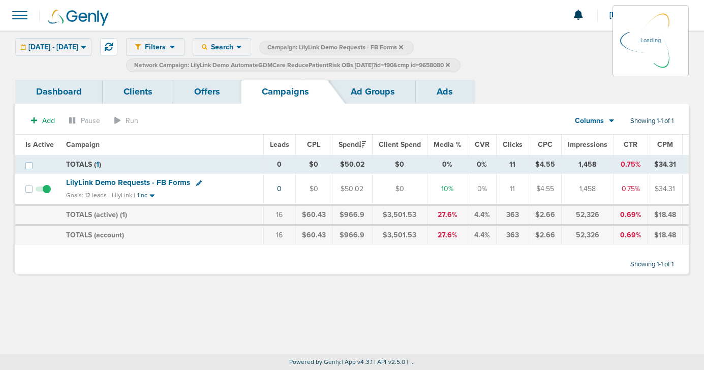
click at [370, 89] on link "Ad Groups" at bounding box center [373, 92] width 86 height 24
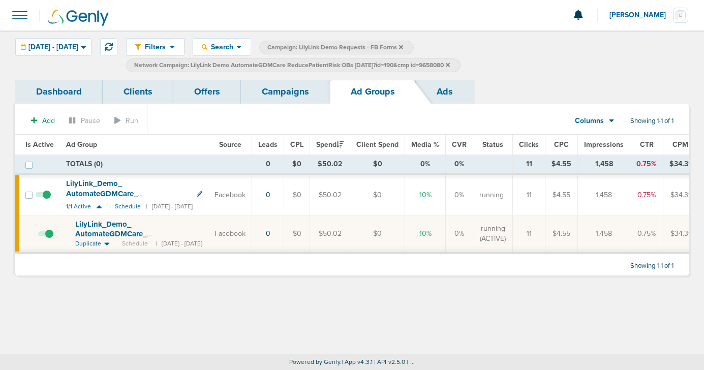
click at [450, 64] on icon at bounding box center [447, 64] width 4 height 4
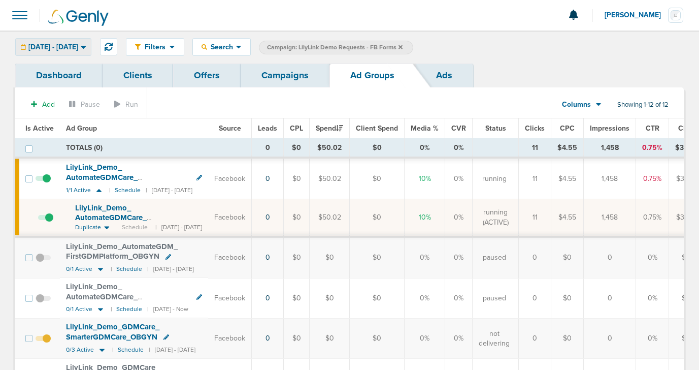
click at [37, 54] on div "10.08.2025 - 10.08.2025" at bounding box center [53, 47] width 75 height 17
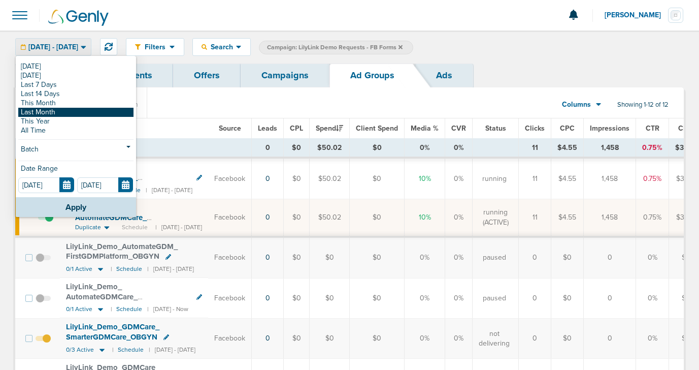
click at [39, 111] on link "Last Month" at bounding box center [75, 112] width 115 height 9
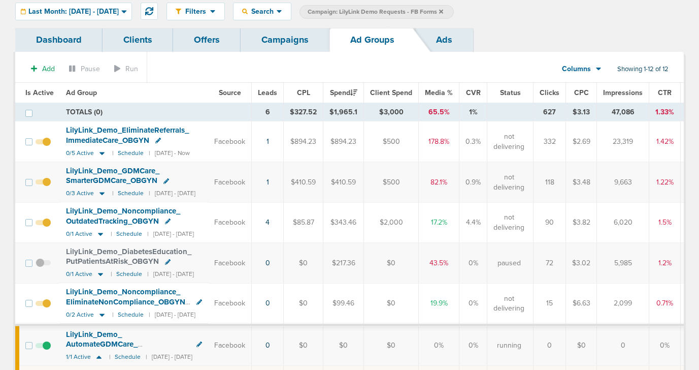
scroll to position [43, 0]
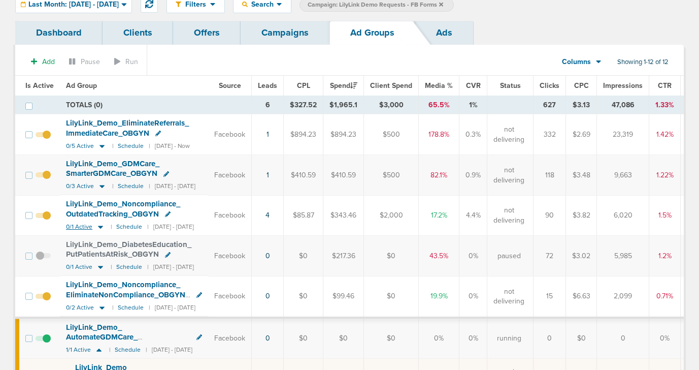
click at [101, 225] on icon at bounding box center [100, 226] width 10 height 9
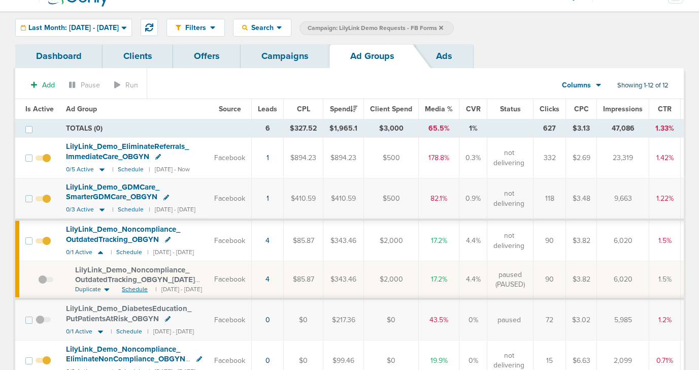
scroll to position [0, 0]
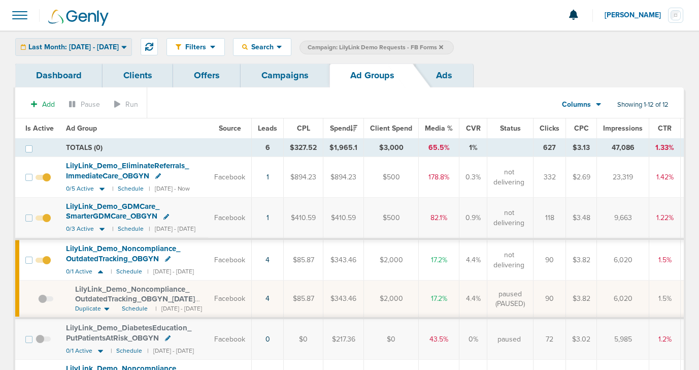
click at [82, 46] on span "Last Month: [DATE] - [DATE]" at bounding box center [73, 47] width 90 height 7
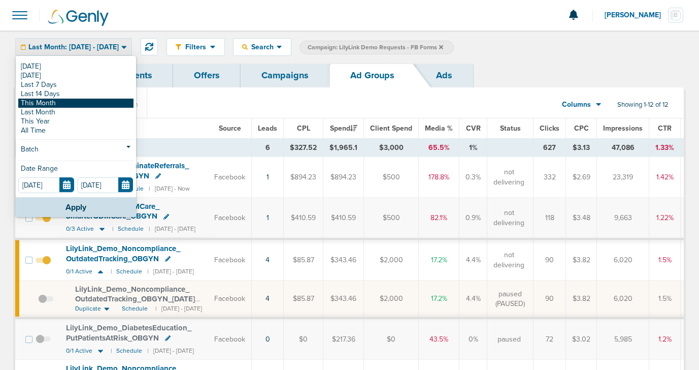
click at [80, 105] on link "This Month" at bounding box center [75, 103] width 115 height 9
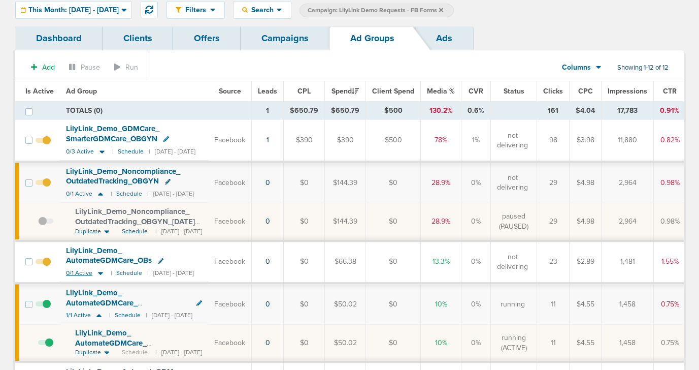
click at [100, 272] on icon at bounding box center [100, 273] width 5 height 3
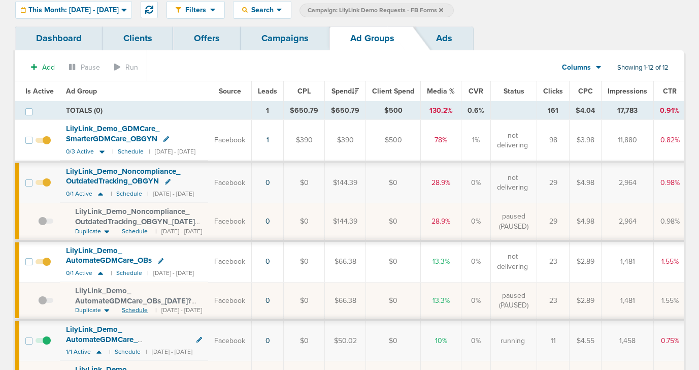
click at [133, 306] on span "Schedule" at bounding box center [135, 310] width 26 height 9
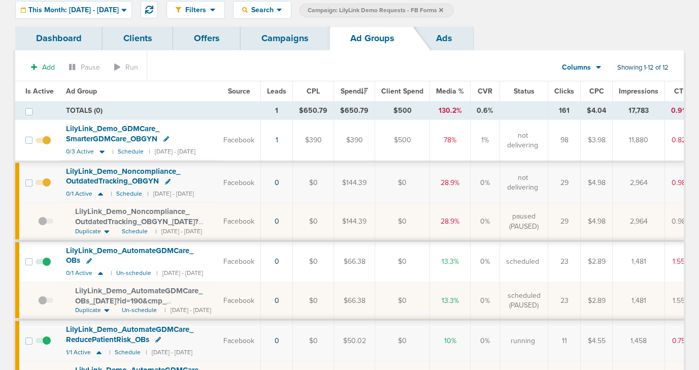
click at [44, 305] on span at bounding box center [45, 305] width 15 height 0
click at [38, 303] on input "checkbox" at bounding box center [38, 303] width 0 height 0
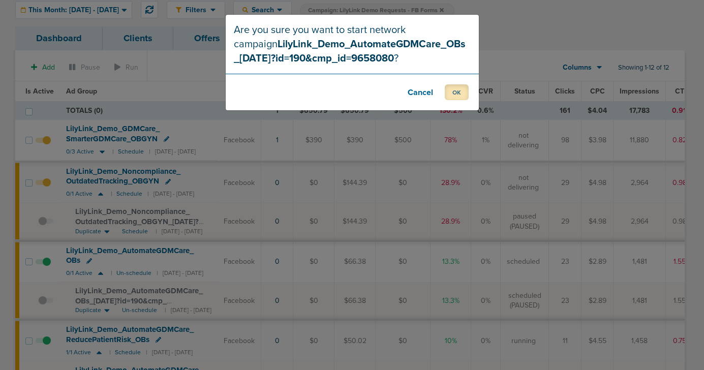
click at [457, 94] on button "OK" at bounding box center [456, 92] width 24 height 16
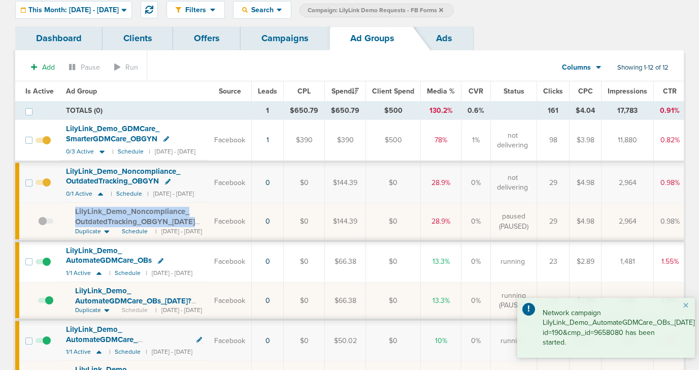
drag, startPoint x: 76, startPoint y: 208, endPoint x: 214, endPoint y: 222, distance: 138.9
click at [202, 222] on div "LilyLink_ Demo_ Noncompliance_ OutdatedTracking_ OBGYN_ 09.19.25?id=190&cmp_ id…" at bounding box center [138, 217] width 127 height 20
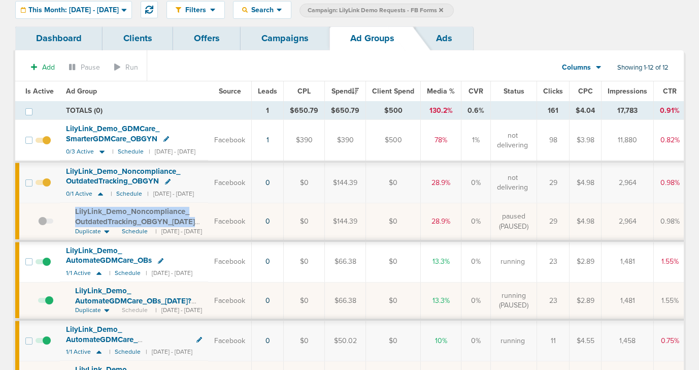
copy span "LilyLink_ Demo_ Noncompliance_ OutdatedTracking_ OBGYN_ 09.19.25?"
click at [284, 36] on link "Campaigns" at bounding box center [285, 38] width 89 height 24
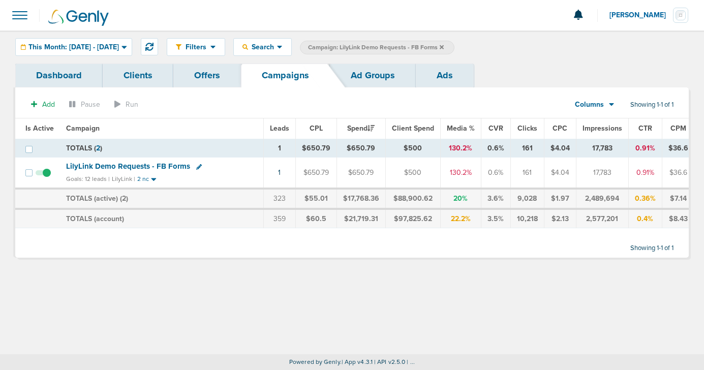
click at [443, 47] on icon at bounding box center [441, 47] width 4 height 4
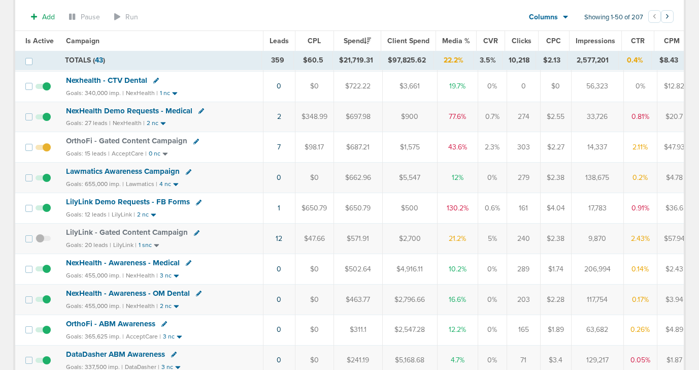
scroll to position [343, 0]
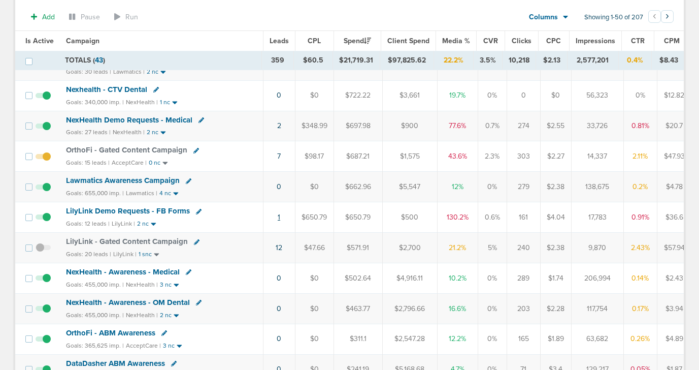
click at [278, 217] on link "1" at bounding box center [279, 217] width 3 height 9
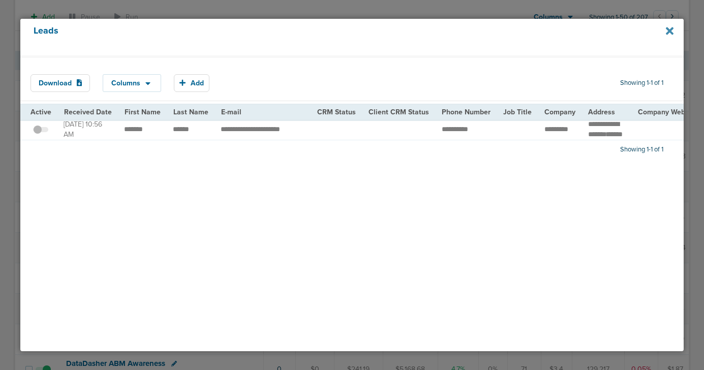
click at [668, 31] on icon at bounding box center [669, 31] width 8 height 8
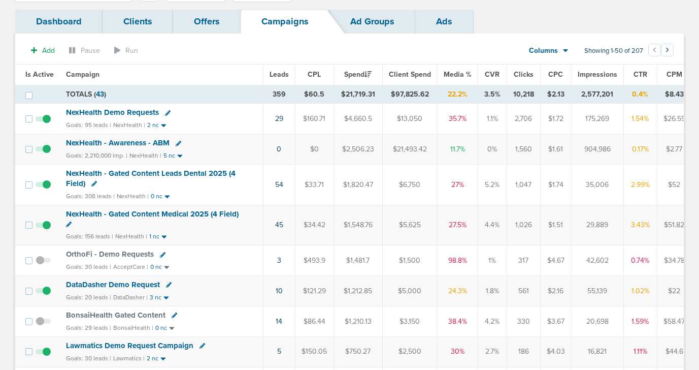
scroll to position [0, 0]
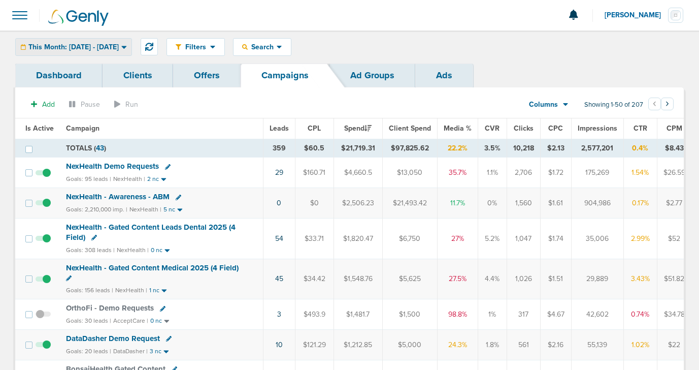
click at [89, 41] on div "This Month: [DATE] - [DATE]" at bounding box center [74, 47] width 116 height 17
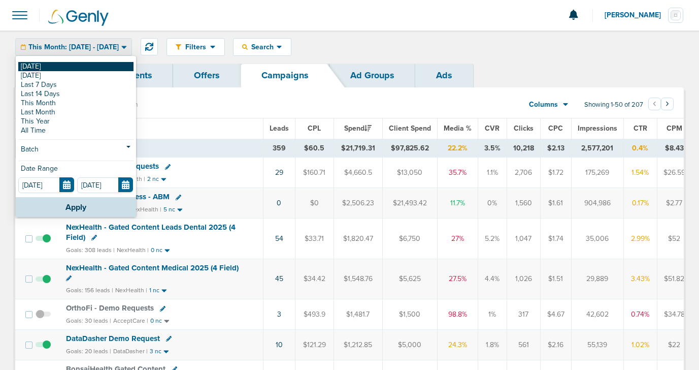
click at [89, 62] on link "[DATE]" at bounding box center [75, 66] width 115 height 9
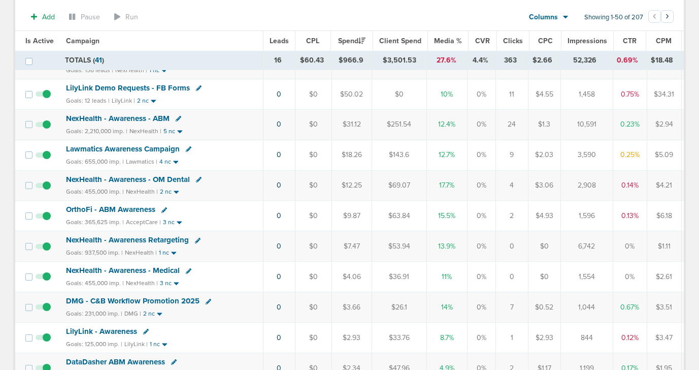
scroll to position [284, 0]
